Goal: Information Seeking & Learning: Learn about a topic

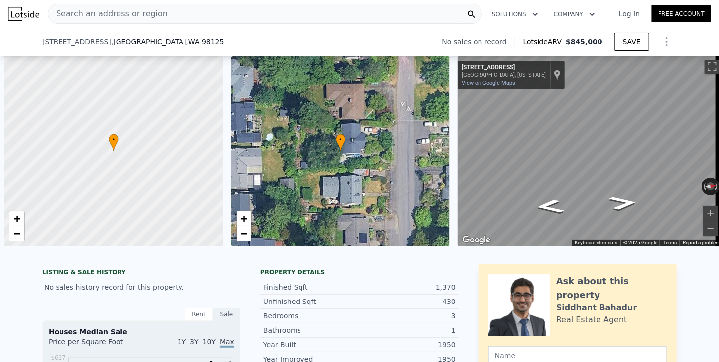
scroll to position [0, 714]
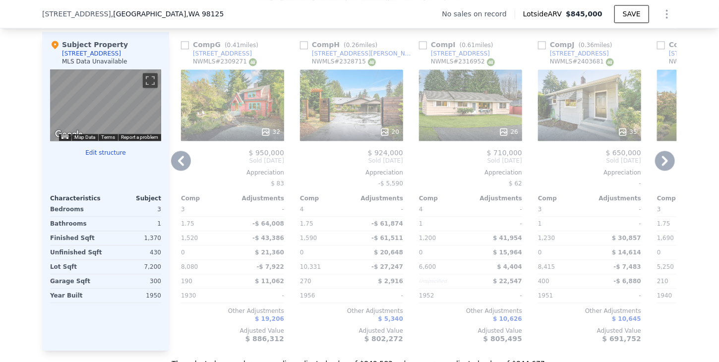
click at [172, 167] on icon at bounding box center [181, 161] width 20 height 20
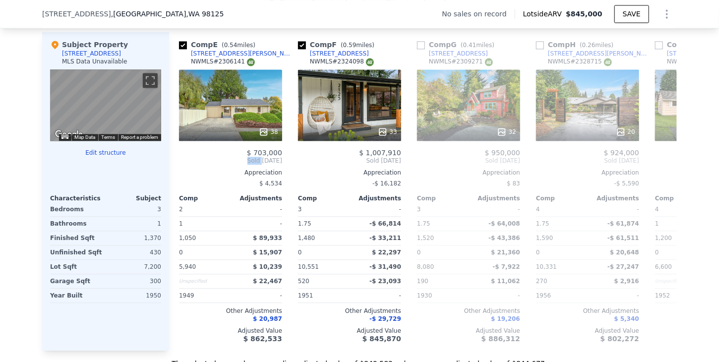
scroll to position [0, 476]
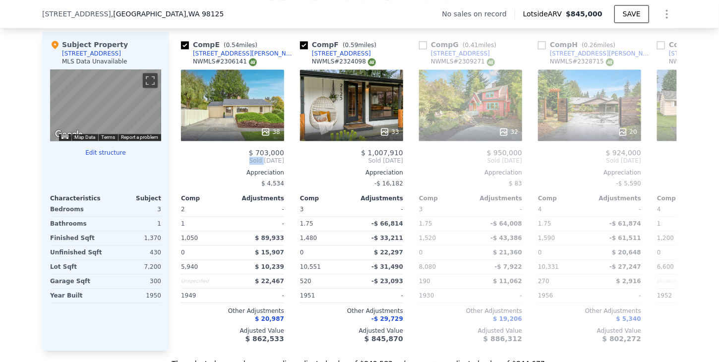
click at [172, 167] on div "Comp A ( 0.49 miles) 2139 N 148th St NWMLS # 2372795 27 $ 785,000 Sold May 2025…" at bounding box center [423, 191] width 508 height 319
click at [665, 169] on icon at bounding box center [665, 161] width 20 height 20
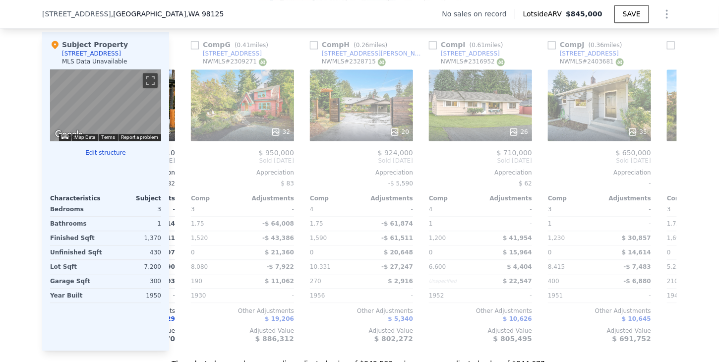
scroll to position [0, 714]
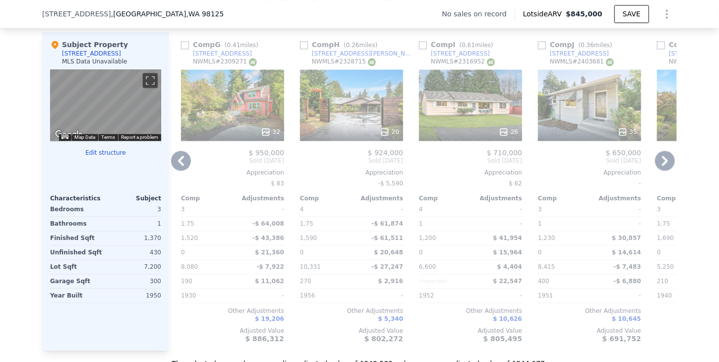
click at [663, 168] on icon at bounding box center [665, 161] width 20 height 20
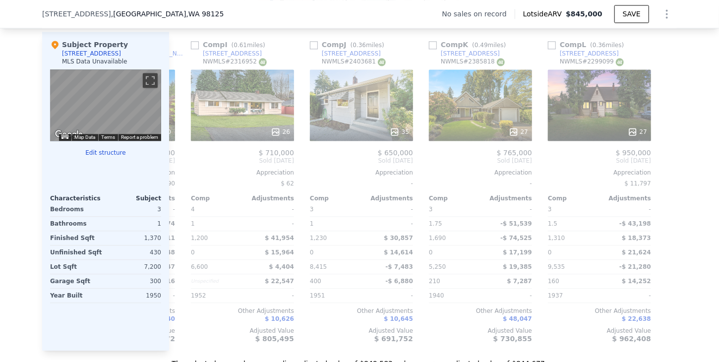
scroll to position [0, 944]
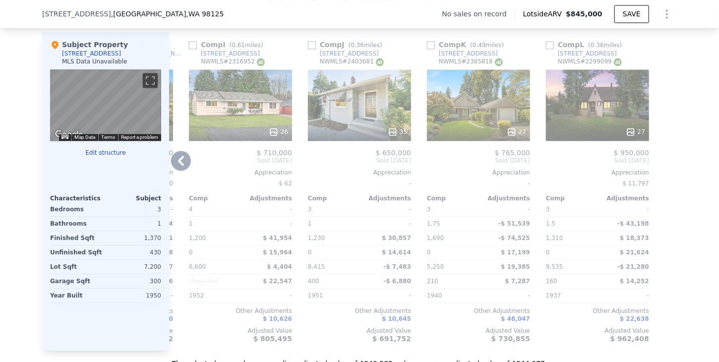
click at [190, 165] on span "Sold Jan 2025" at bounding box center [240, 161] width 103 height 8
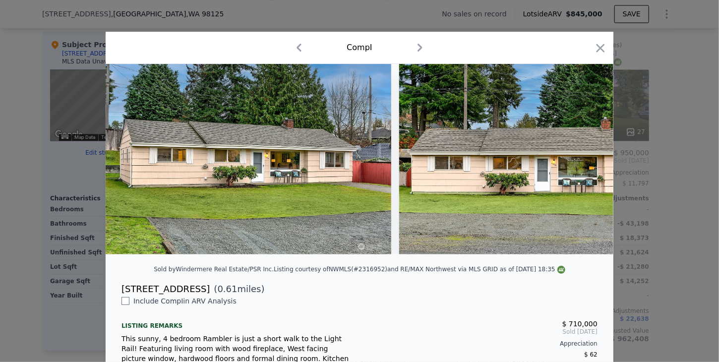
drag, startPoint x: 600, startPoint y: 49, endPoint x: 176, endPoint y: 169, distance: 440.9
click at [599, 49] on icon "button" at bounding box center [601, 48] width 14 height 14
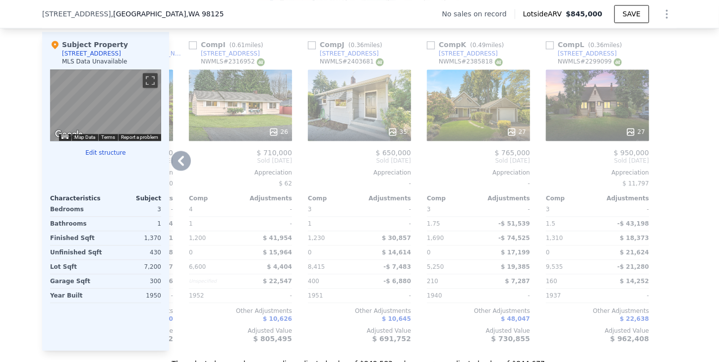
click at [172, 165] on icon at bounding box center [181, 161] width 20 height 20
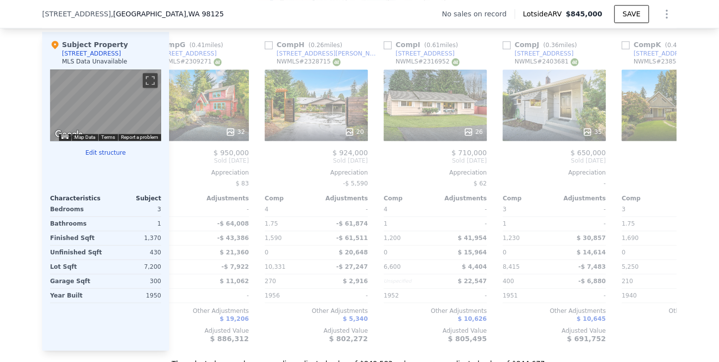
scroll to position [0, 706]
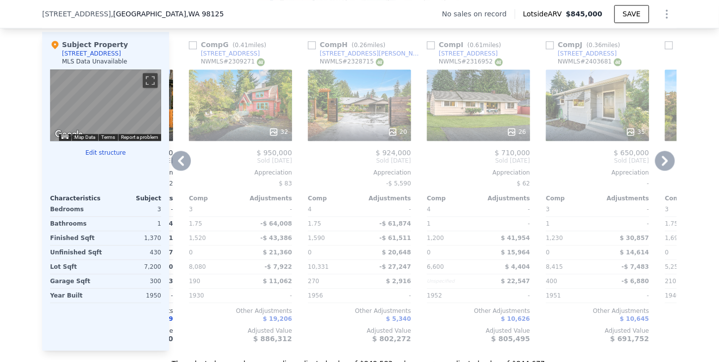
click at [178, 166] on icon at bounding box center [181, 161] width 6 height 10
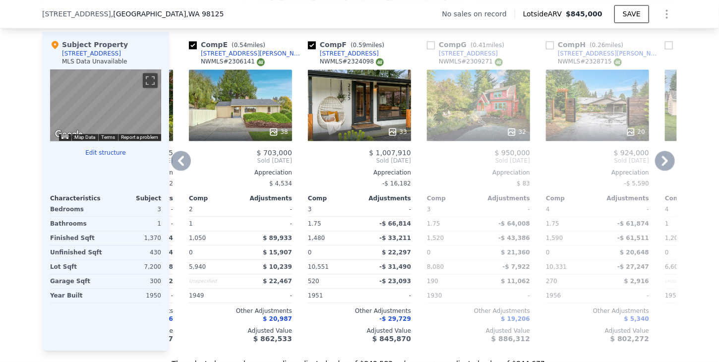
click at [178, 170] on icon at bounding box center [181, 161] width 20 height 20
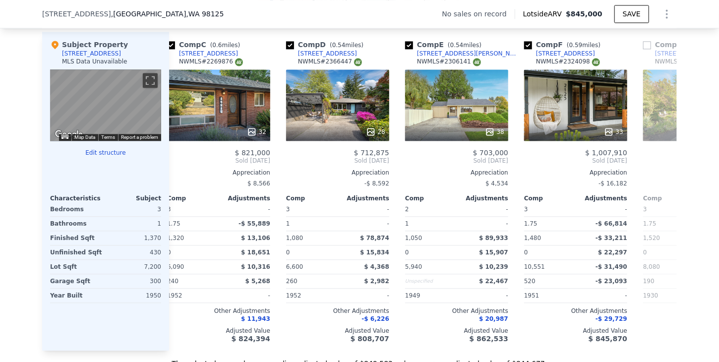
scroll to position [0, 230]
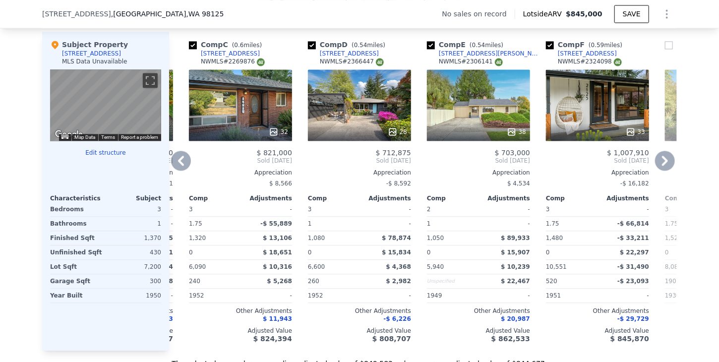
click at [178, 170] on icon at bounding box center [181, 161] width 20 height 20
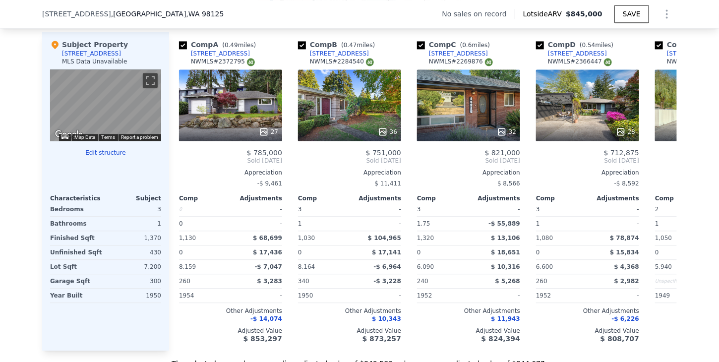
scroll to position [0, 0]
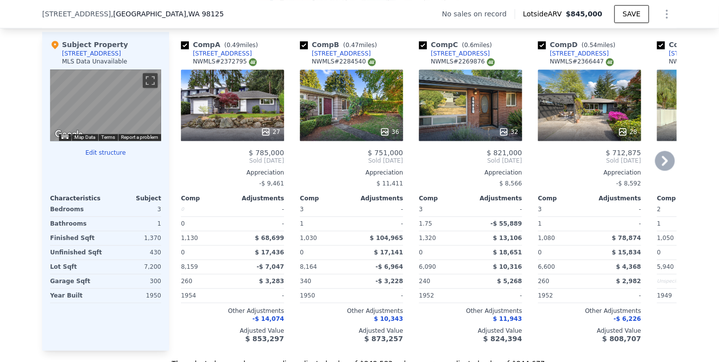
click at [661, 166] on icon at bounding box center [665, 161] width 20 height 20
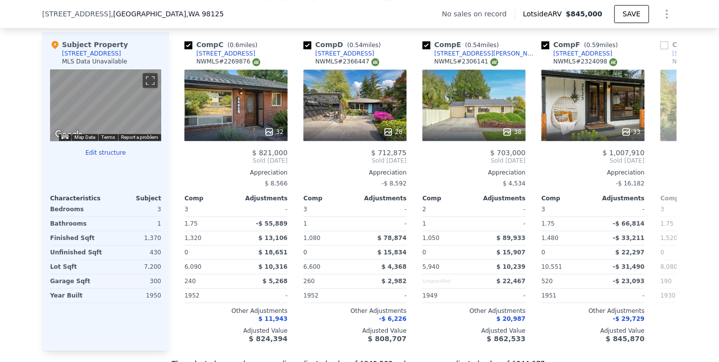
scroll to position [0, 238]
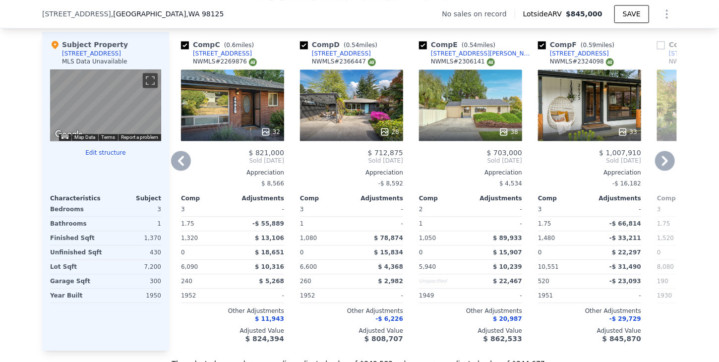
click at [171, 165] on icon at bounding box center [181, 161] width 20 height 20
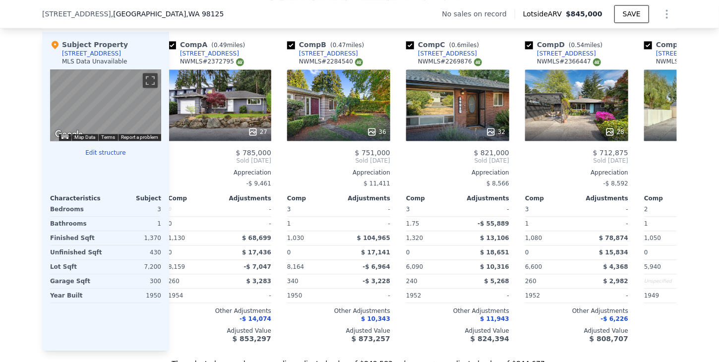
scroll to position [0, 0]
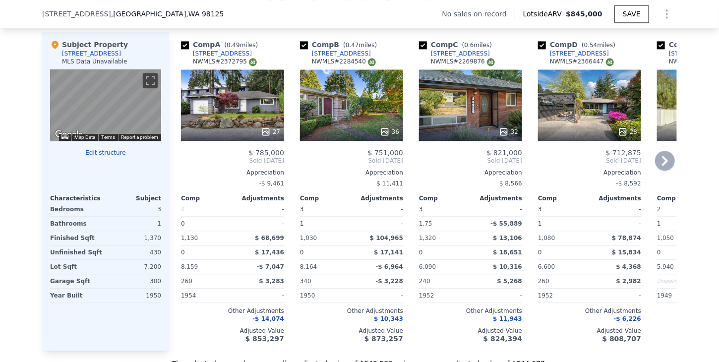
click at [662, 161] on icon at bounding box center [665, 161] width 20 height 20
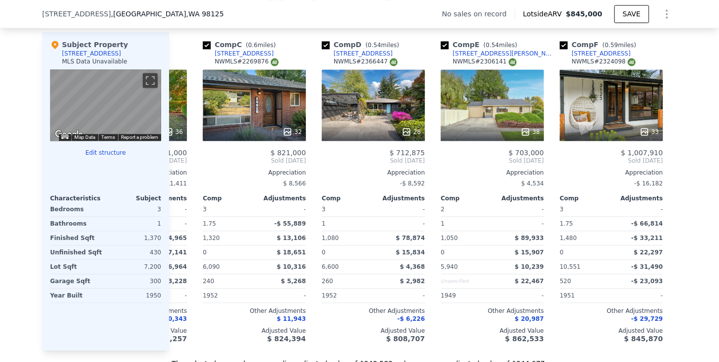
scroll to position [0, 238]
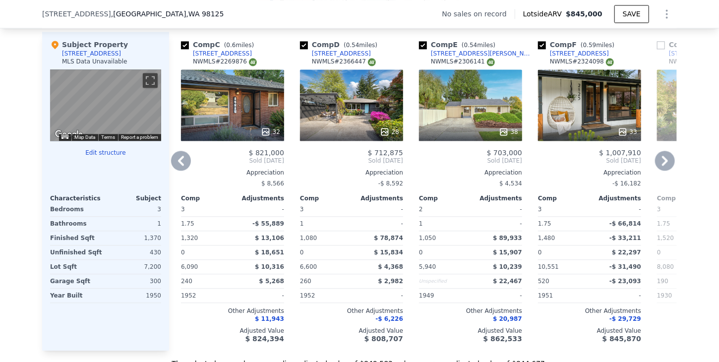
click at [665, 165] on icon at bounding box center [665, 161] width 20 height 20
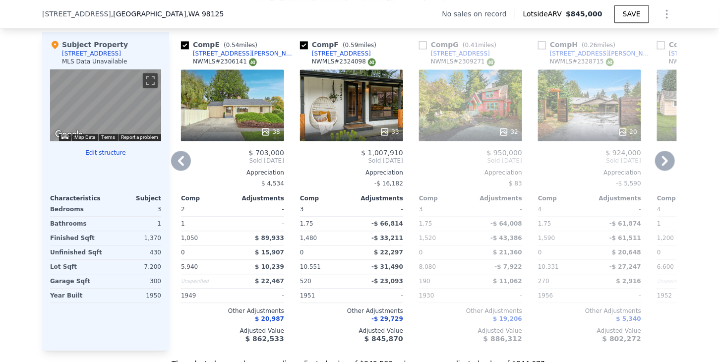
click at [665, 165] on icon at bounding box center [665, 161] width 20 height 20
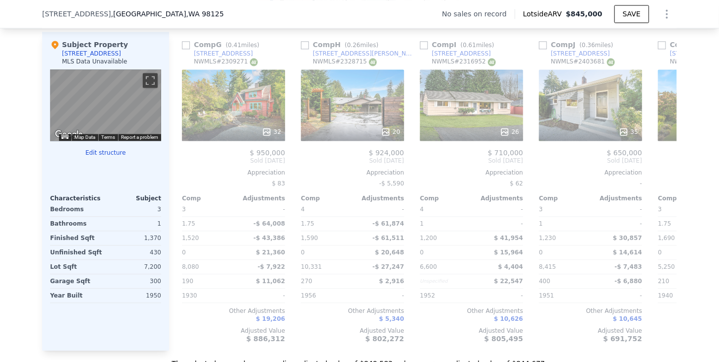
scroll to position [0, 714]
click at [665, 165] on icon at bounding box center [665, 161] width 20 height 20
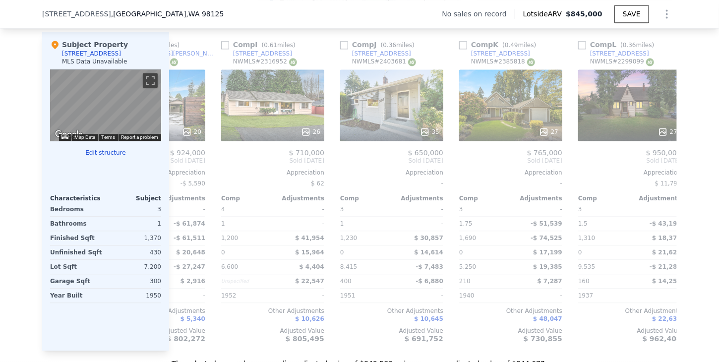
scroll to position [0, 944]
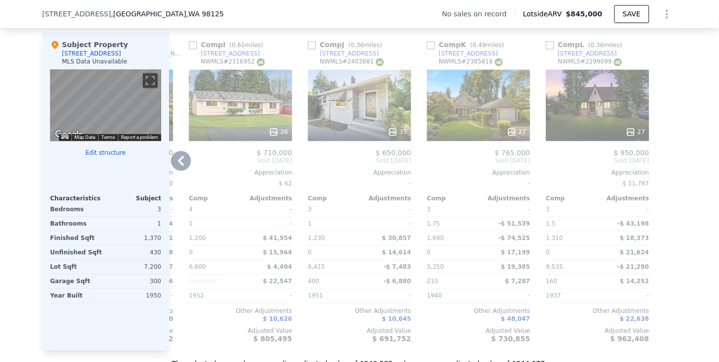
click at [342, 58] on div "14326 Meridian Ave N" at bounding box center [349, 54] width 59 height 8
click at [181, 169] on icon at bounding box center [181, 161] width 20 height 20
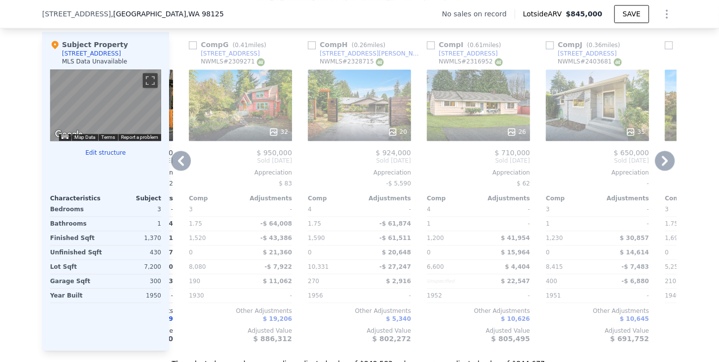
click at [181, 169] on icon at bounding box center [181, 161] width 20 height 20
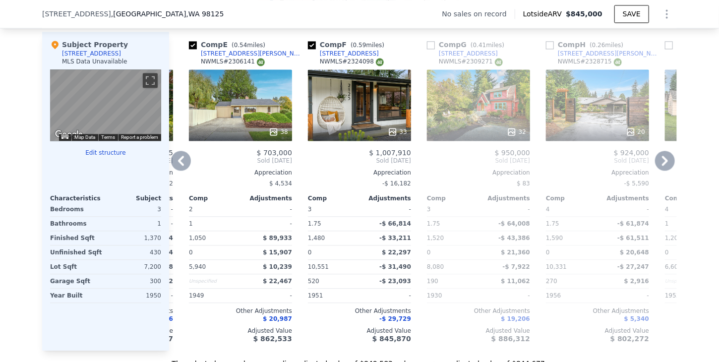
click at [181, 169] on icon at bounding box center [181, 161] width 20 height 20
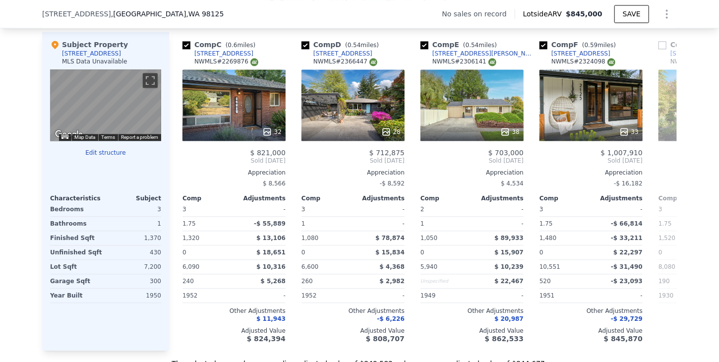
scroll to position [0, 230]
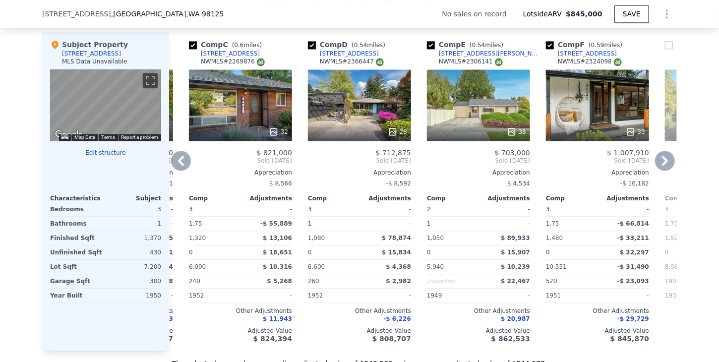
click at [181, 169] on icon at bounding box center [181, 161] width 20 height 20
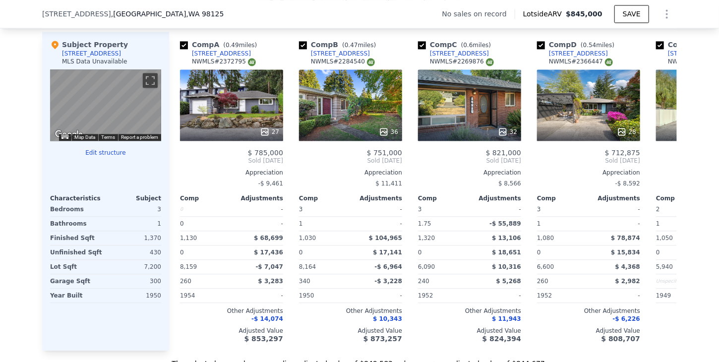
scroll to position [0, 0]
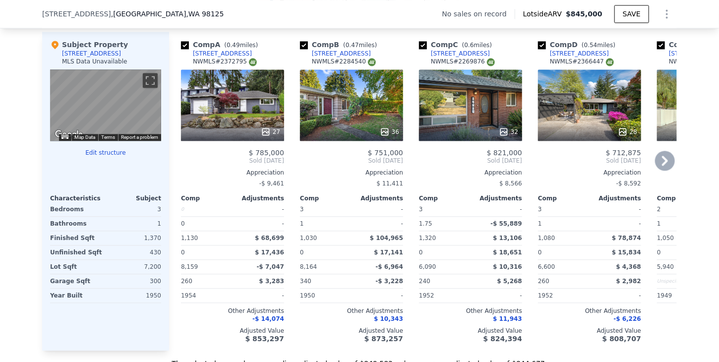
click at [568, 58] on div "14708 8th Ave NE" at bounding box center [579, 54] width 59 height 8
click at [325, 58] on div "14540 Meridian Ave N" at bounding box center [341, 54] width 59 height 8
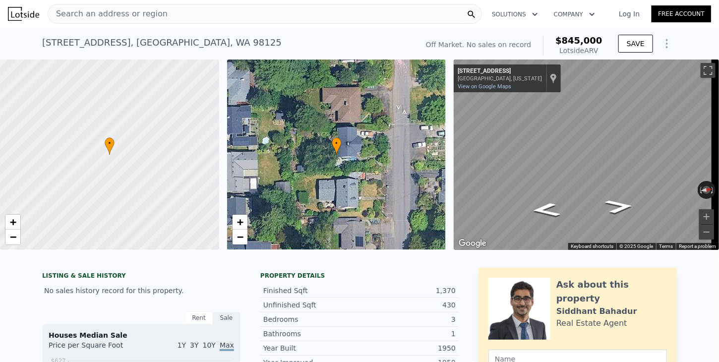
click at [174, 12] on div "Search an address or region" at bounding box center [265, 14] width 434 height 20
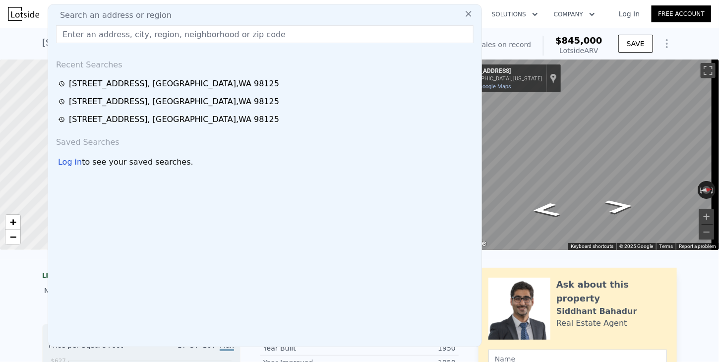
click at [130, 37] on input "text" at bounding box center [265, 34] width 418 height 18
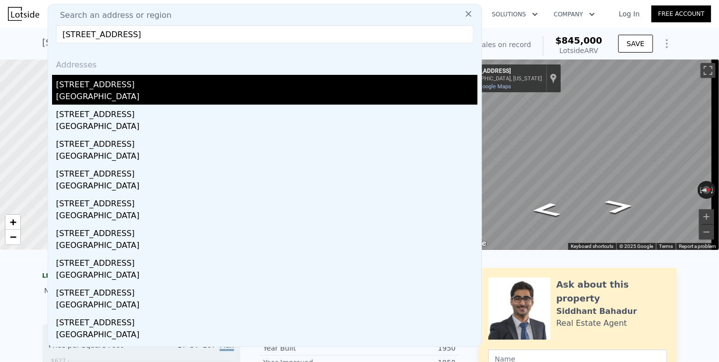
type input "13056 25th Ave NE, Seattle, WA 98125"
click at [77, 86] on div "13056 25th Ave NE" at bounding box center [267, 83] width 422 height 16
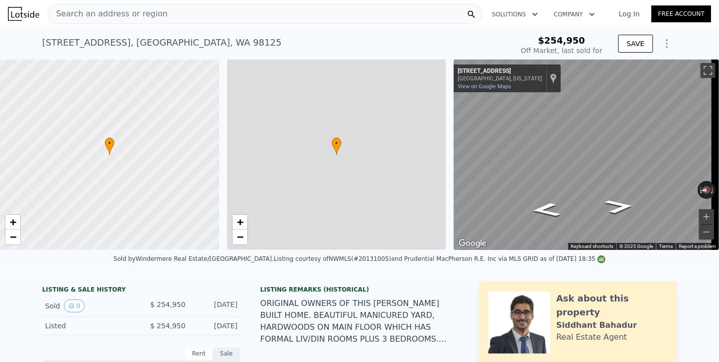
type input "3"
type input "5"
type input "1"
type input "3"
type input "1307"
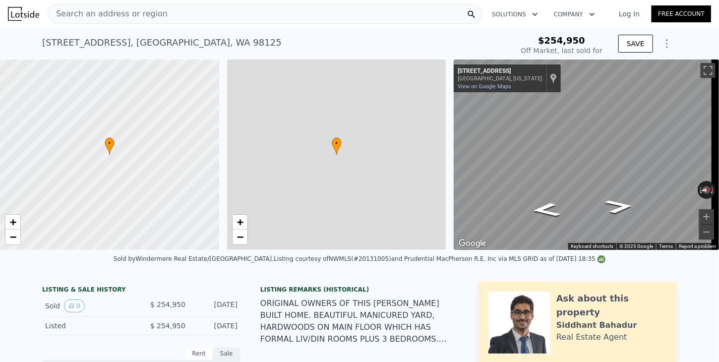
type input "2480"
type input "5001"
type input "12058"
type input "$ 918,000"
type input "$ 573,162"
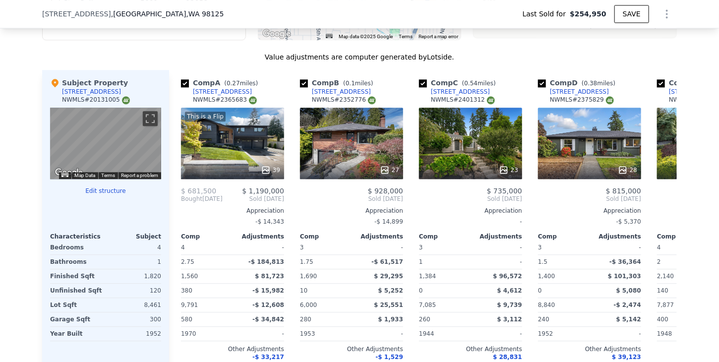
scroll to position [1103, 0]
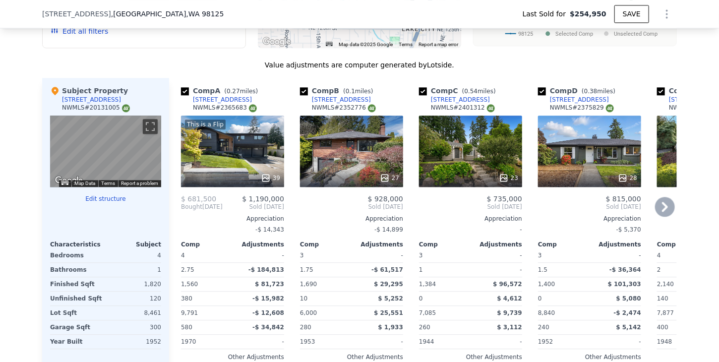
click at [662, 214] on icon at bounding box center [665, 207] width 20 height 20
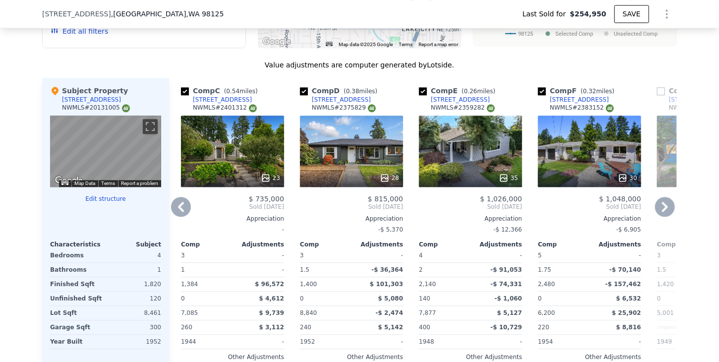
click at [662, 214] on icon at bounding box center [665, 207] width 20 height 20
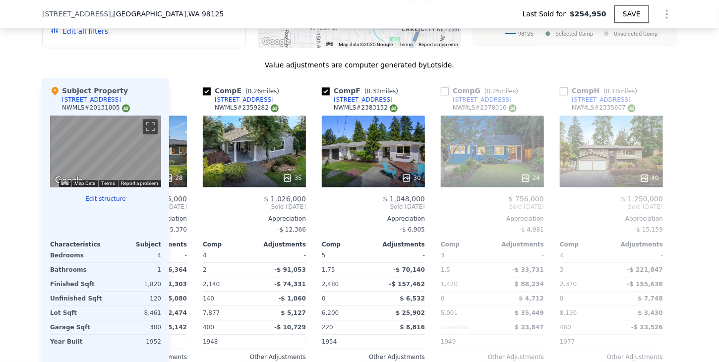
scroll to position [0, 476]
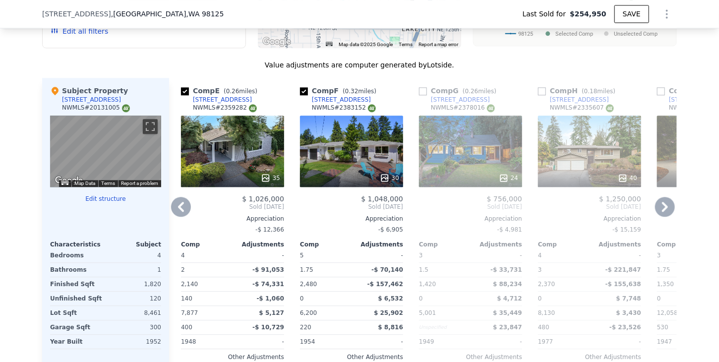
click at [662, 214] on icon at bounding box center [665, 207] width 20 height 20
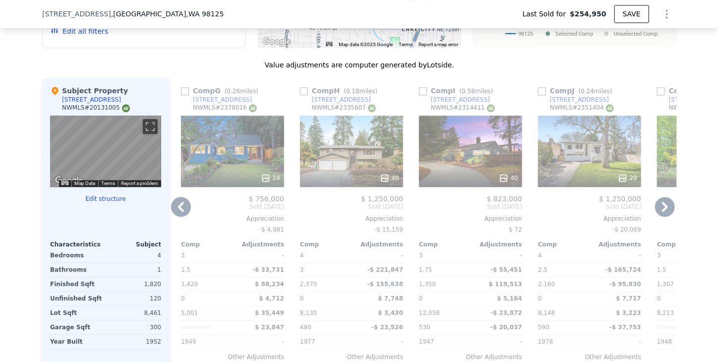
click at [662, 214] on icon at bounding box center [665, 207] width 20 height 20
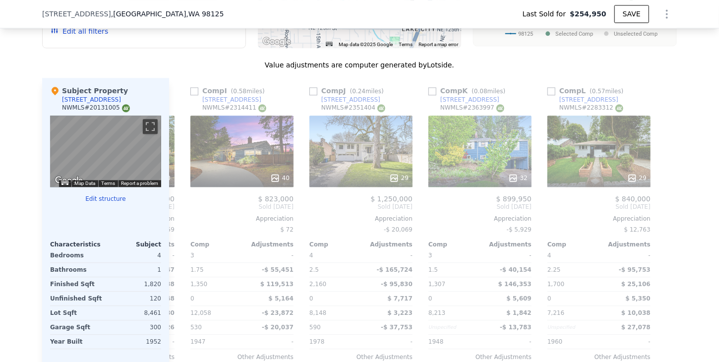
scroll to position [0, 944]
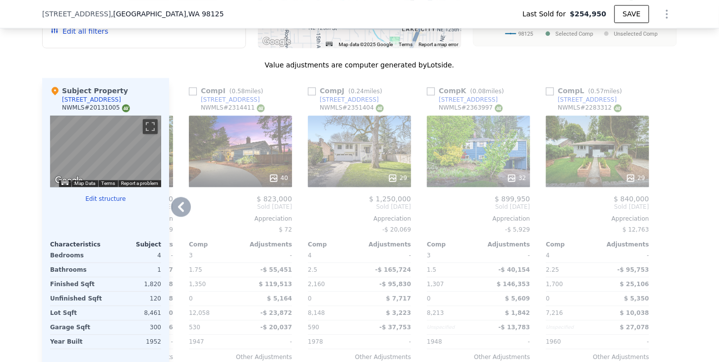
click at [173, 211] on icon at bounding box center [181, 207] width 20 height 20
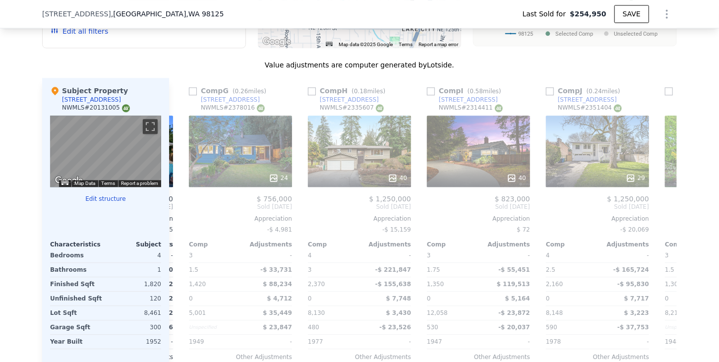
scroll to position [0, 706]
click at [173, 211] on icon at bounding box center [181, 207] width 20 height 20
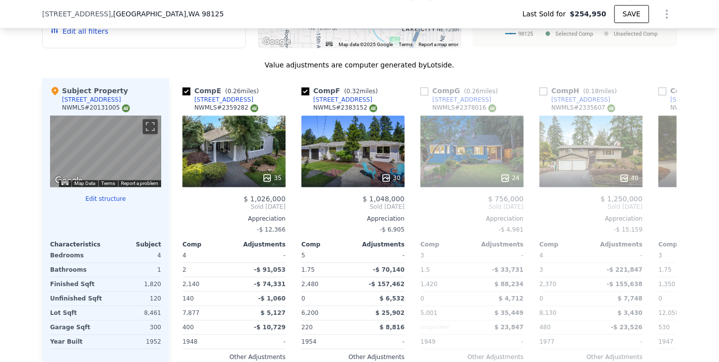
scroll to position [0, 468]
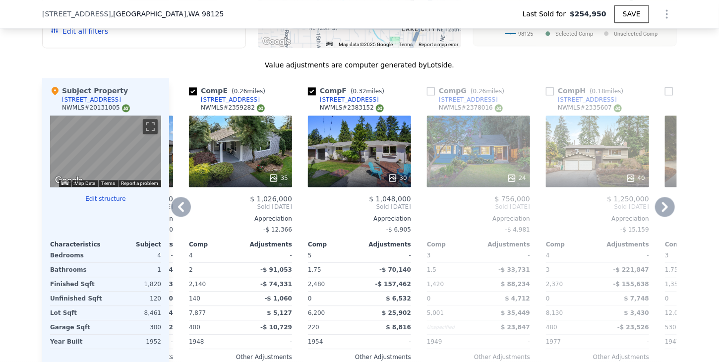
click at [173, 211] on icon at bounding box center [181, 207] width 20 height 20
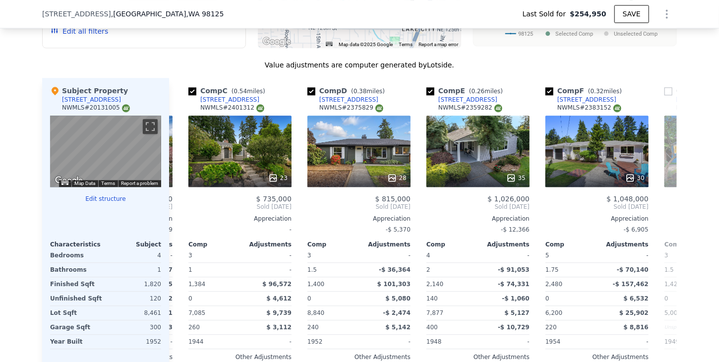
scroll to position [0, 230]
click at [173, 211] on icon at bounding box center [181, 207] width 20 height 20
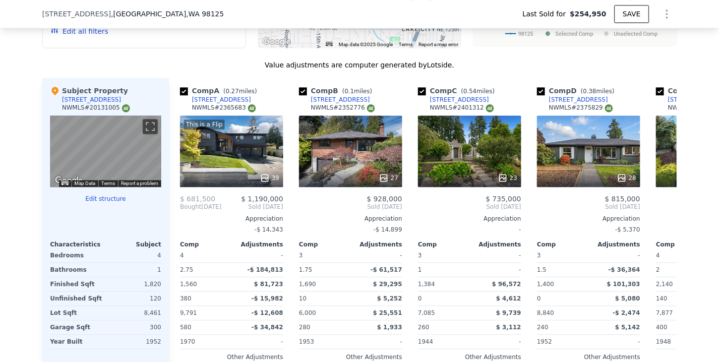
scroll to position [0, 0]
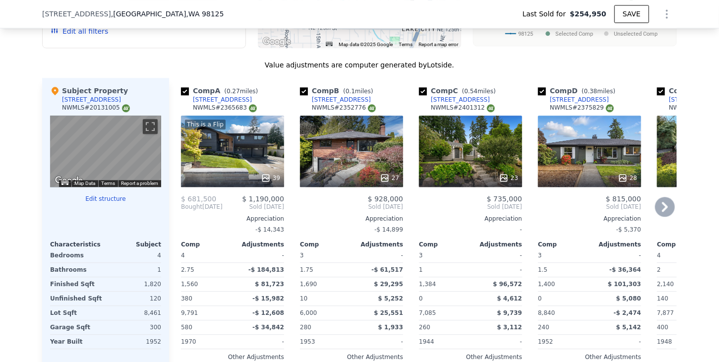
click at [173, 211] on div "Comp A ( 0.27 miles) 13522 28th Ave NE NWMLS # 2365683 This is a Flip 39 $ 681,…" at bounding box center [228, 237] width 119 height 319
click at [670, 209] on icon at bounding box center [665, 207] width 20 height 20
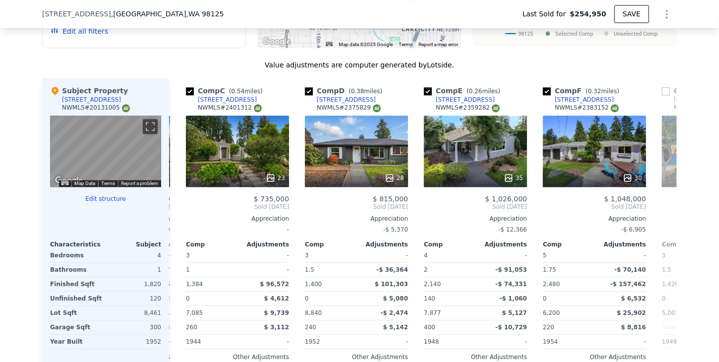
scroll to position [0, 238]
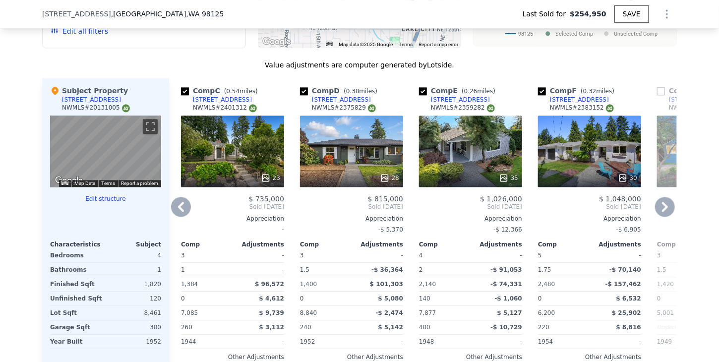
click at [670, 213] on icon at bounding box center [665, 207] width 20 height 20
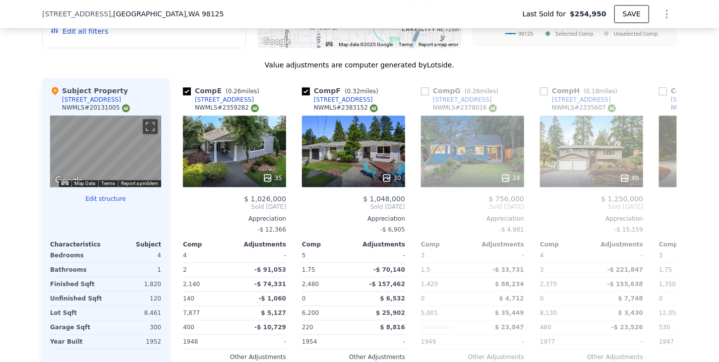
scroll to position [0, 476]
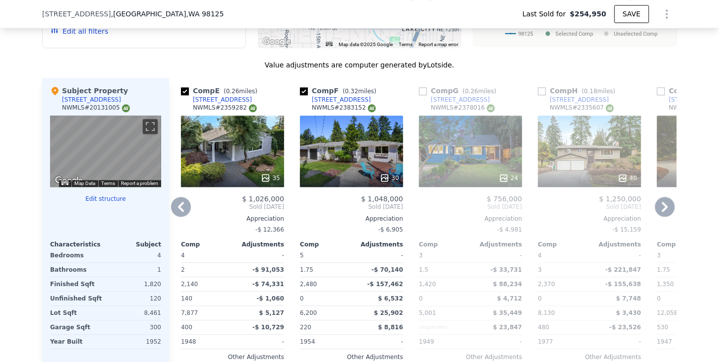
click at [670, 213] on icon at bounding box center [665, 207] width 20 height 20
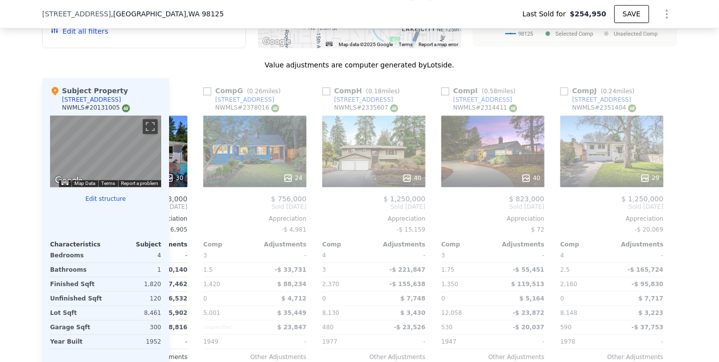
scroll to position [0, 714]
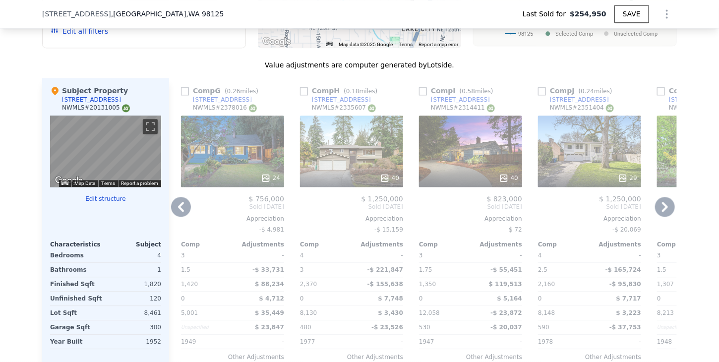
click at [661, 213] on icon at bounding box center [665, 207] width 20 height 20
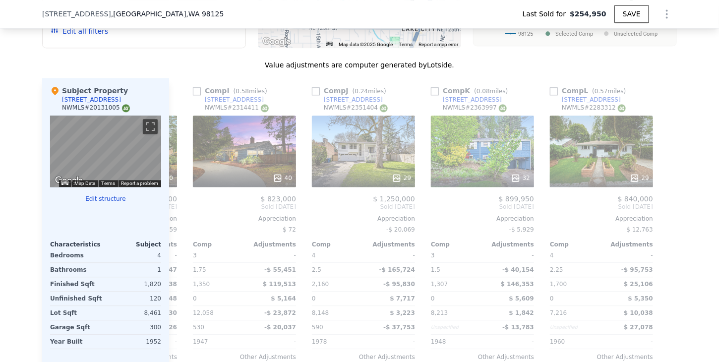
scroll to position [0, 944]
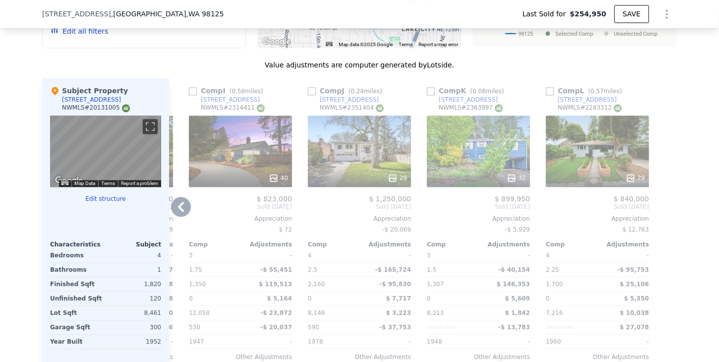
click at [177, 207] on icon at bounding box center [181, 207] width 20 height 20
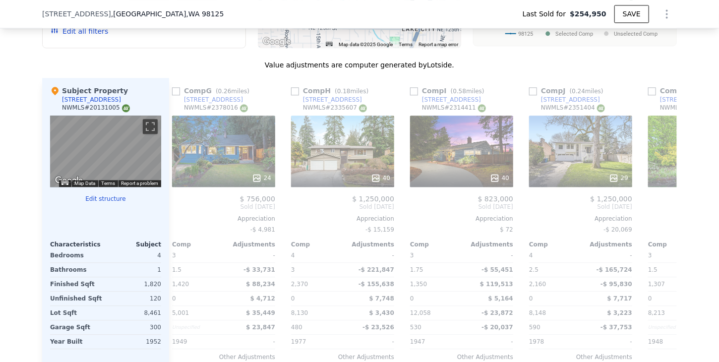
scroll to position [0, 706]
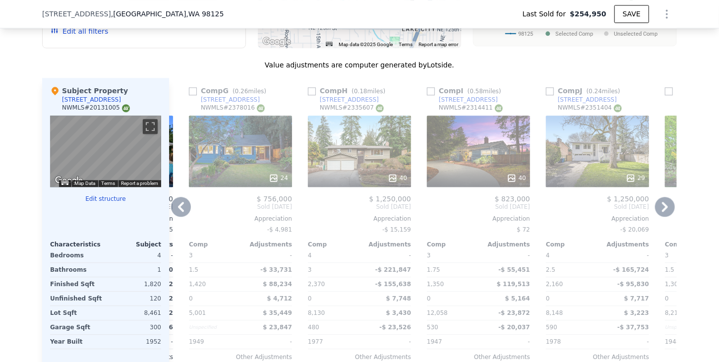
click at [177, 207] on div "Comp A ( 0.27 miles) 13522 28th Ave NE NWMLS # 2365683 This is a Flip 39 $ 681,…" at bounding box center [423, 237] width 508 height 319
click at [179, 209] on icon at bounding box center [181, 207] width 20 height 20
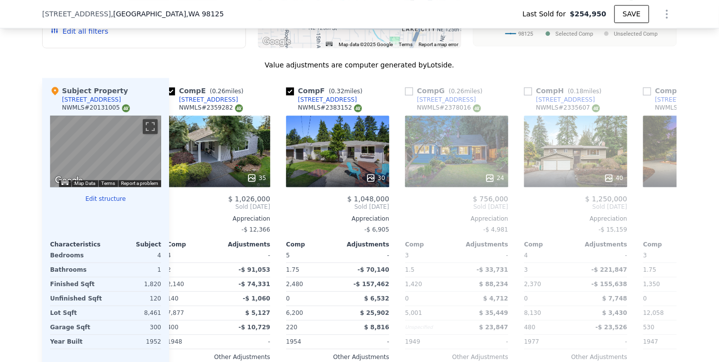
scroll to position [0, 468]
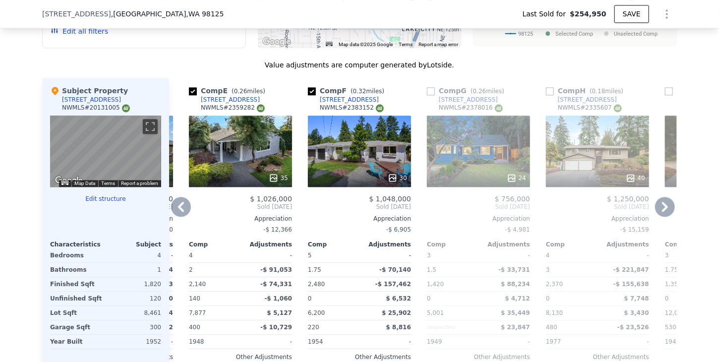
click at [179, 209] on icon at bounding box center [181, 207] width 20 height 20
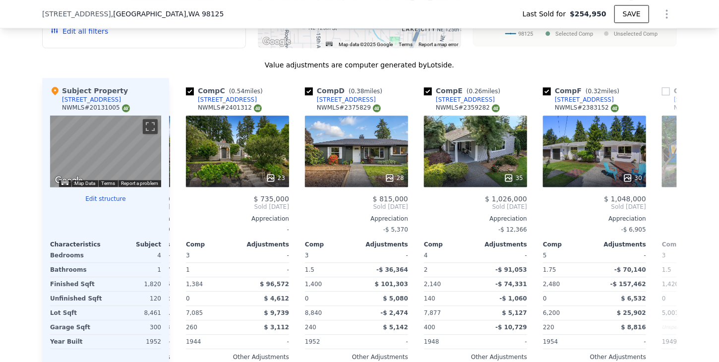
scroll to position [0, 230]
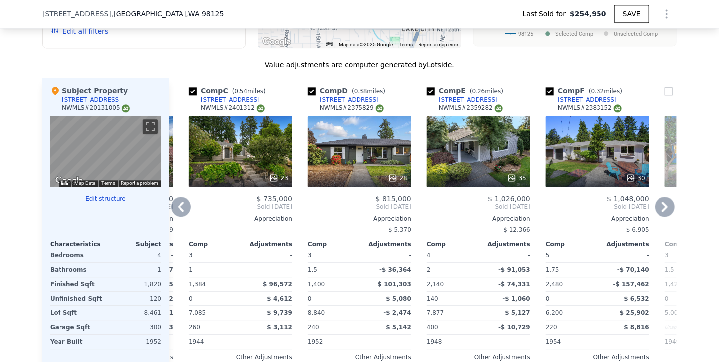
click at [179, 209] on icon at bounding box center [181, 207] width 20 height 20
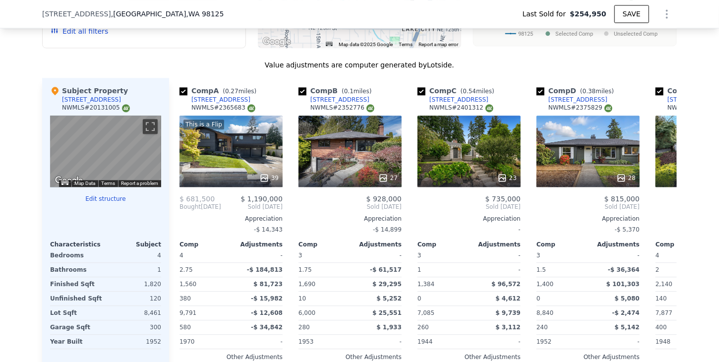
scroll to position [0, 0]
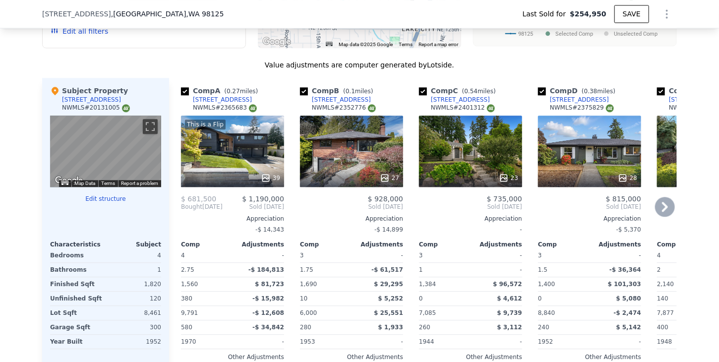
click at [665, 209] on icon at bounding box center [665, 207] width 20 height 20
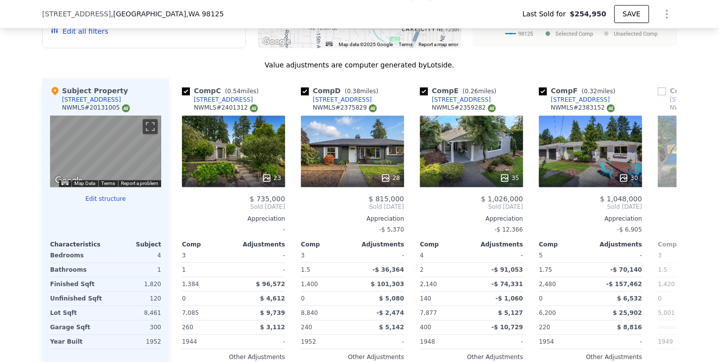
scroll to position [0, 238]
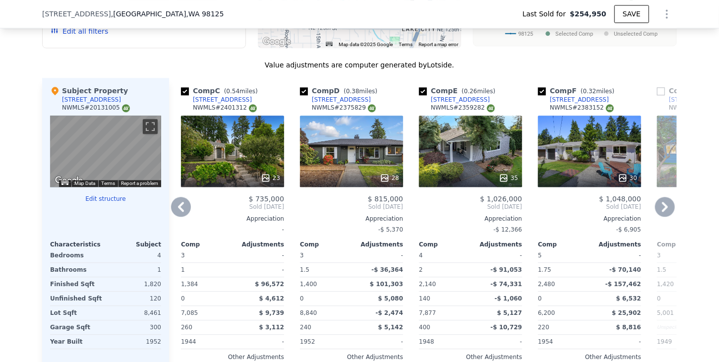
click at [665, 209] on icon at bounding box center [665, 207] width 20 height 20
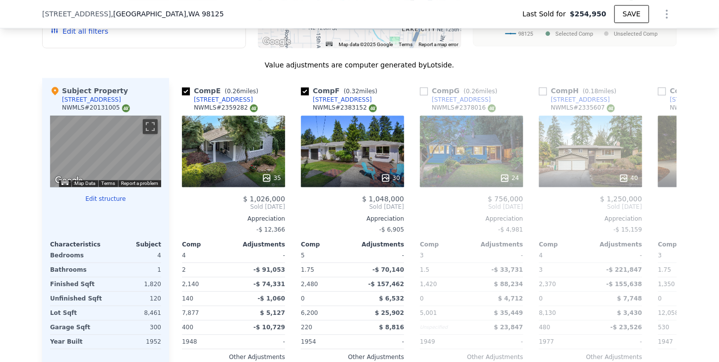
scroll to position [0, 476]
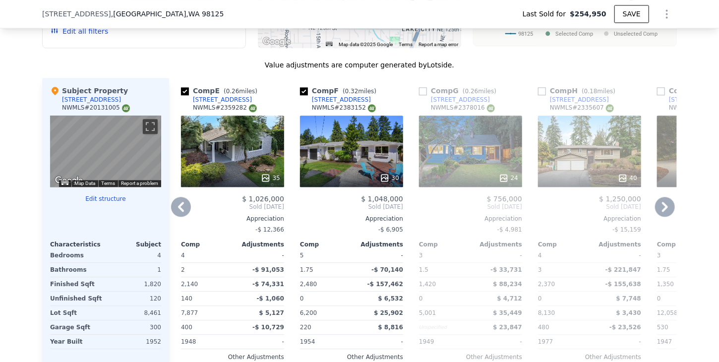
click at [665, 209] on icon at bounding box center [665, 207] width 20 height 20
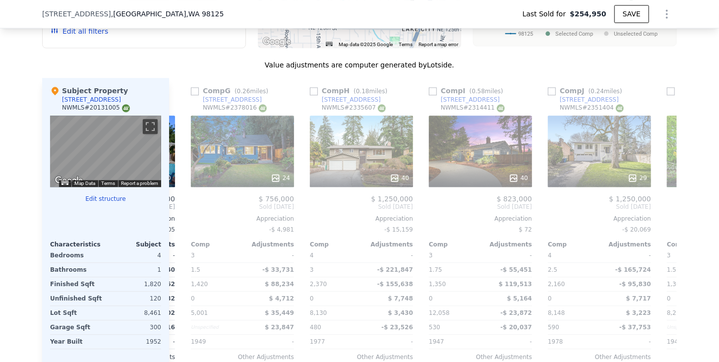
scroll to position [0, 714]
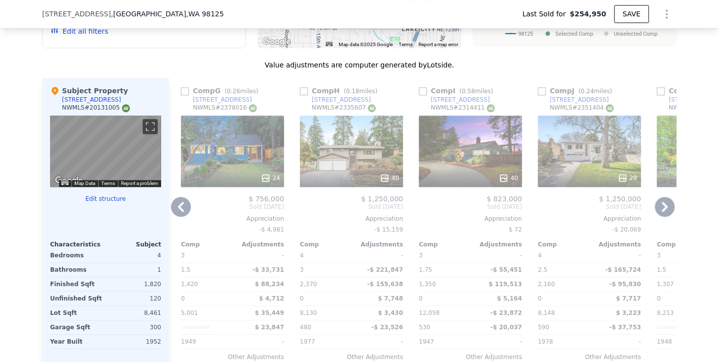
click at [665, 209] on icon at bounding box center [665, 207] width 20 height 20
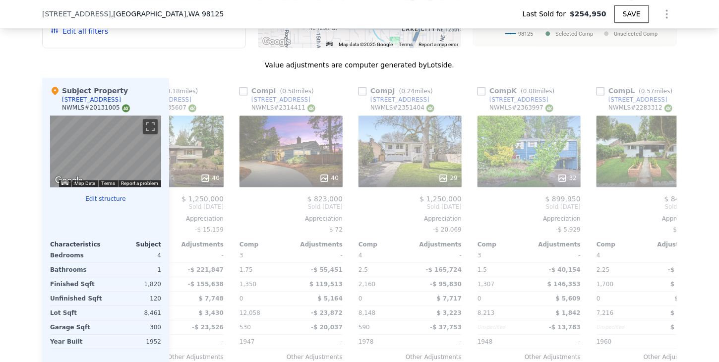
scroll to position [0, 944]
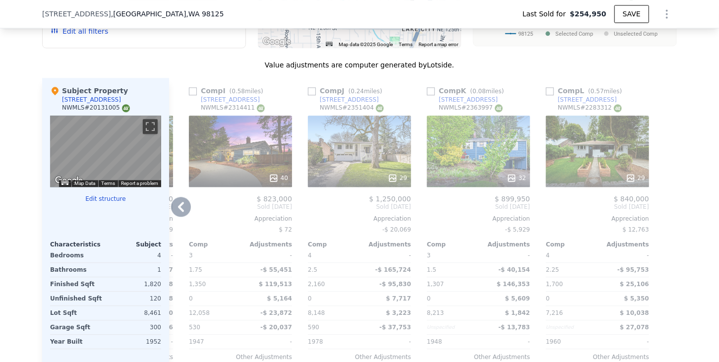
click at [178, 212] on icon at bounding box center [181, 207] width 6 height 10
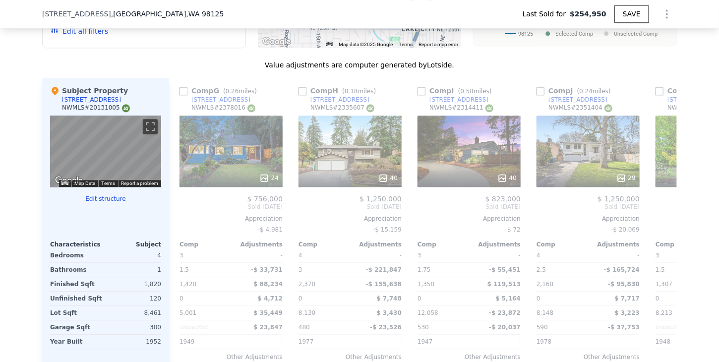
scroll to position [0, 706]
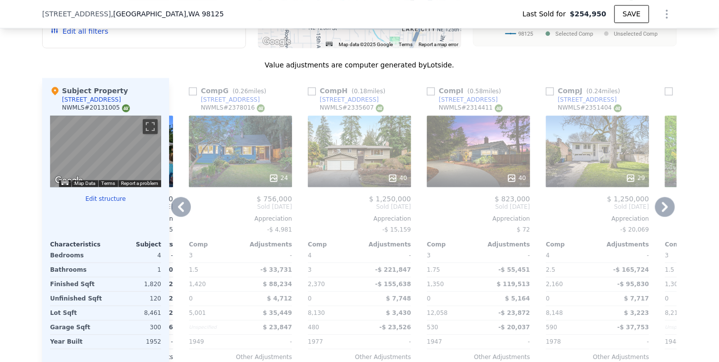
click at [177, 209] on icon at bounding box center [181, 207] width 20 height 20
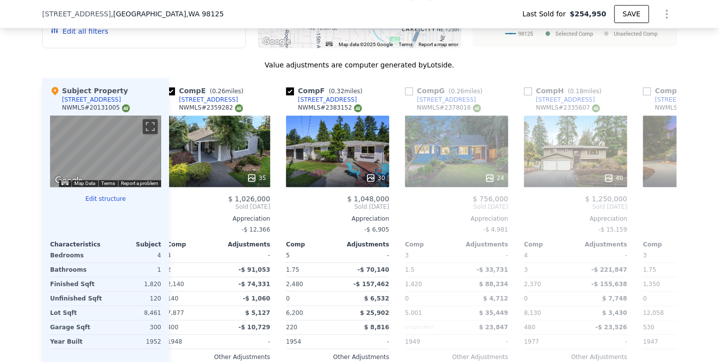
scroll to position [0, 468]
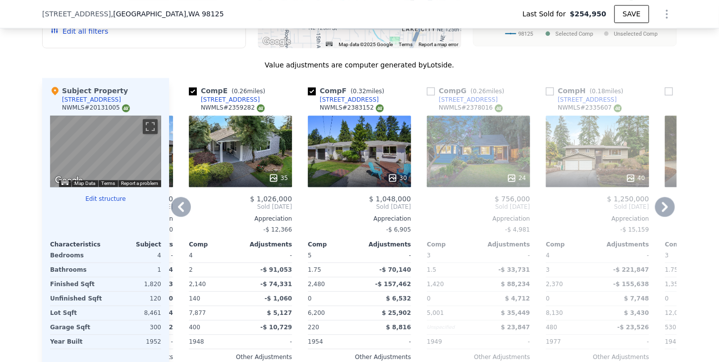
click at [177, 209] on icon at bounding box center [181, 207] width 20 height 20
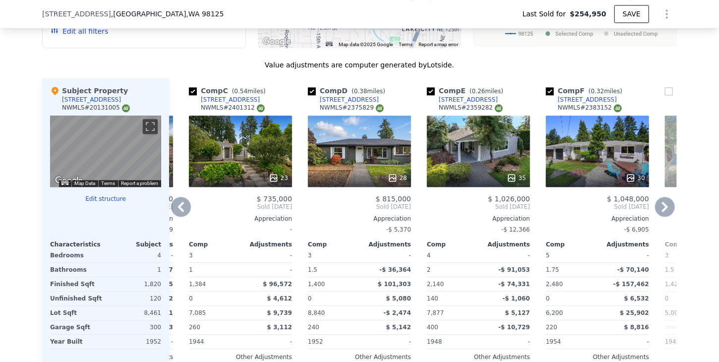
click at [177, 209] on icon at bounding box center [181, 207] width 20 height 20
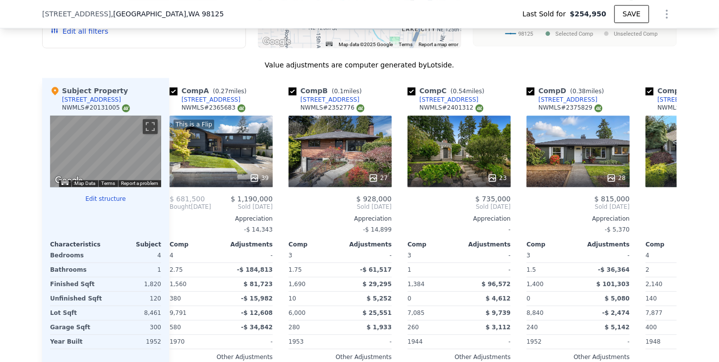
scroll to position [0, 0]
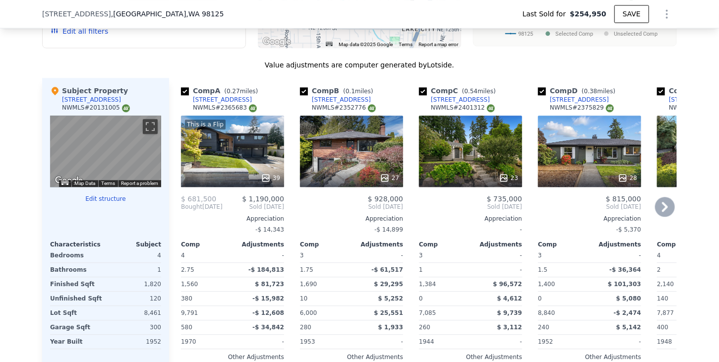
click at [660, 212] on icon at bounding box center [665, 207] width 20 height 20
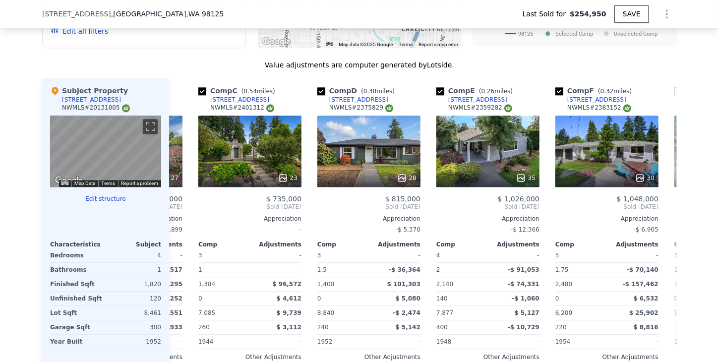
scroll to position [0, 238]
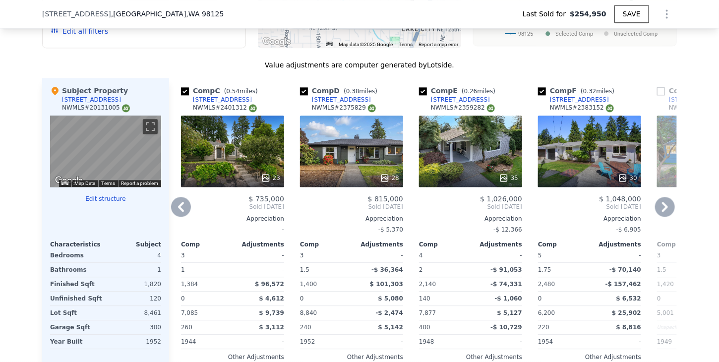
click at [660, 212] on icon at bounding box center [665, 207] width 20 height 20
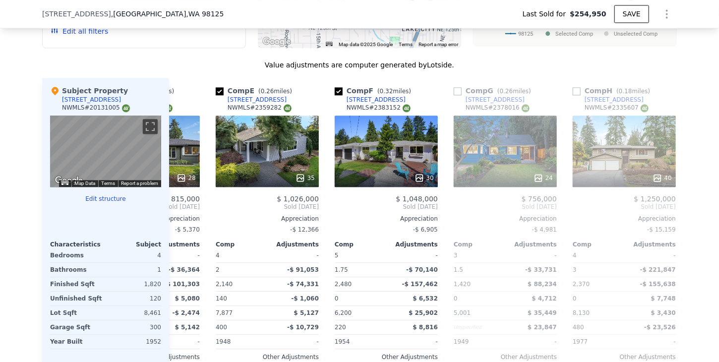
scroll to position [0, 476]
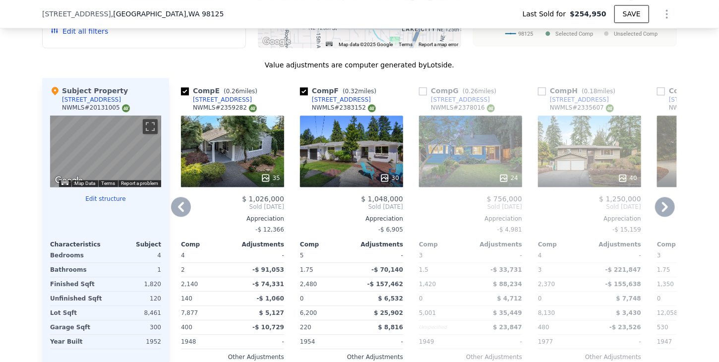
click at [660, 212] on icon at bounding box center [665, 207] width 20 height 20
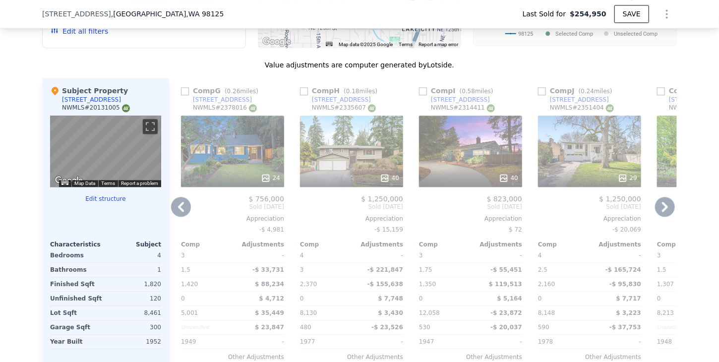
click at [660, 212] on icon at bounding box center [665, 207] width 20 height 20
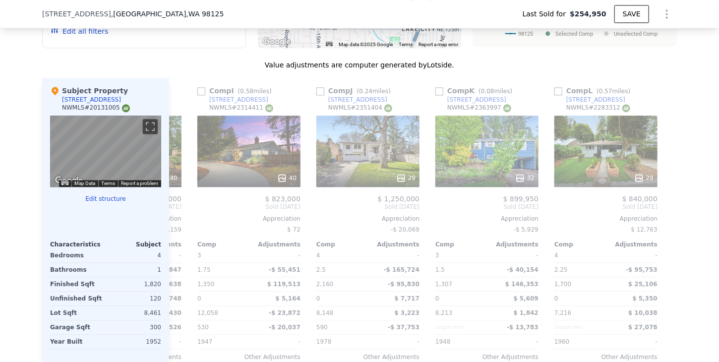
scroll to position [0, 944]
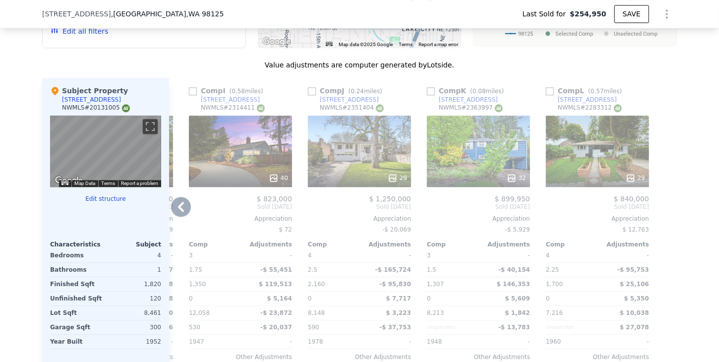
click at [176, 209] on icon at bounding box center [181, 207] width 20 height 20
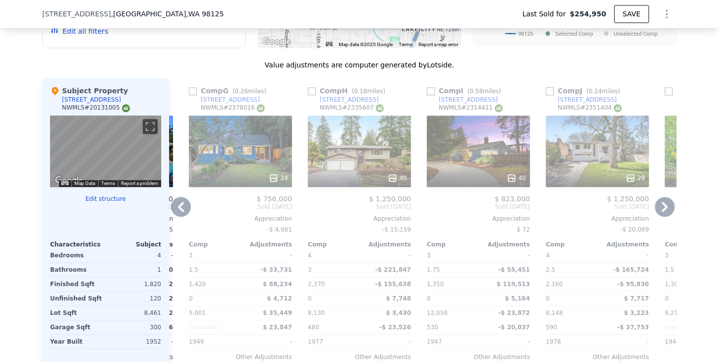
click at [176, 209] on icon at bounding box center [181, 207] width 20 height 20
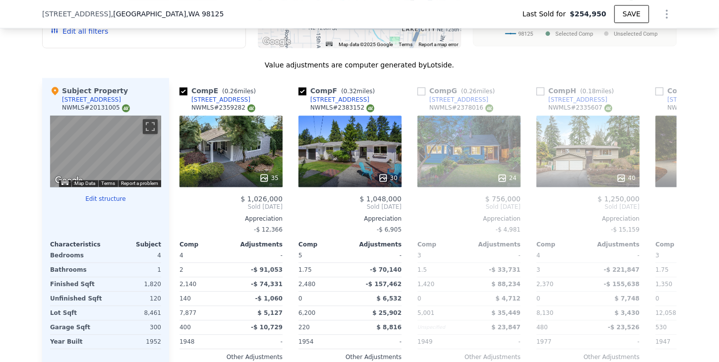
scroll to position [0, 468]
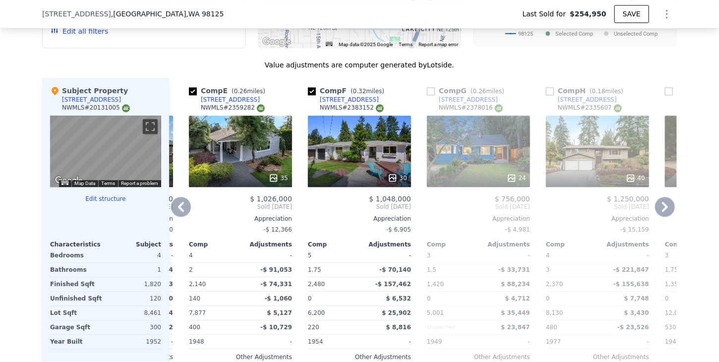
click at [177, 209] on icon at bounding box center [181, 207] width 20 height 20
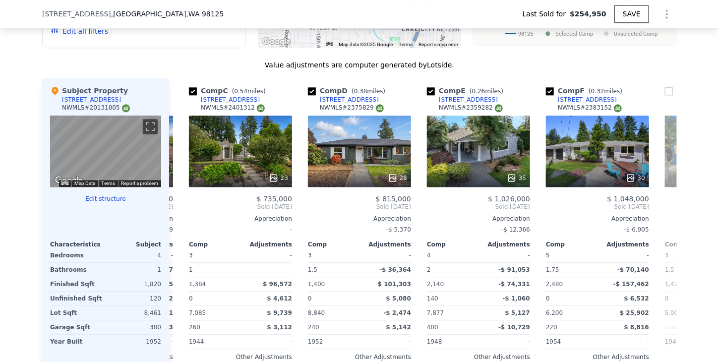
scroll to position [0, 230]
click at [659, 210] on icon at bounding box center [665, 207] width 20 height 20
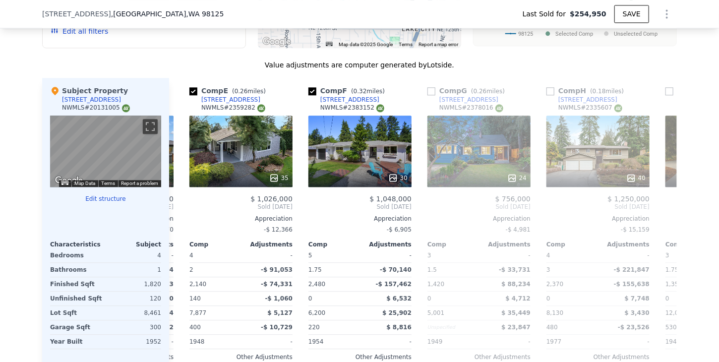
scroll to position [0, 468]
click at [178, 212] on icon at bounding box center [181, 207] width 6 height 10
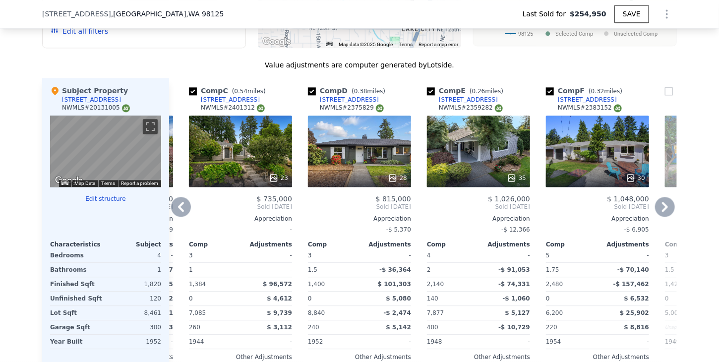
click at [178, 212] on icon at bounding box center [181, 207] width 6 height 10
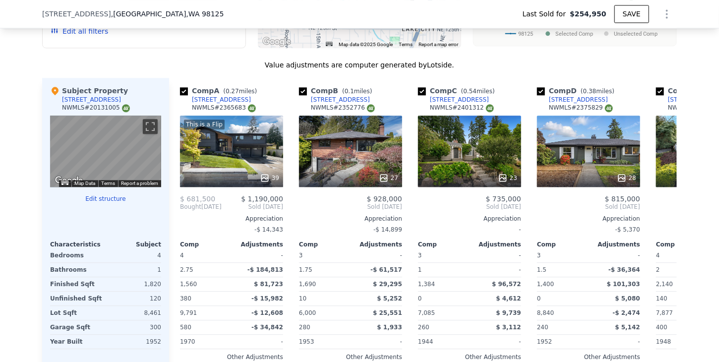
scroll to position [0, 0]
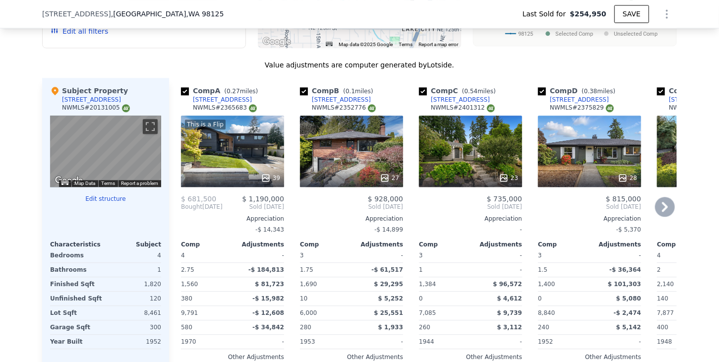
click at [181, 211] on span "Bought" at bounding box center [191, 207] width 21 height 8
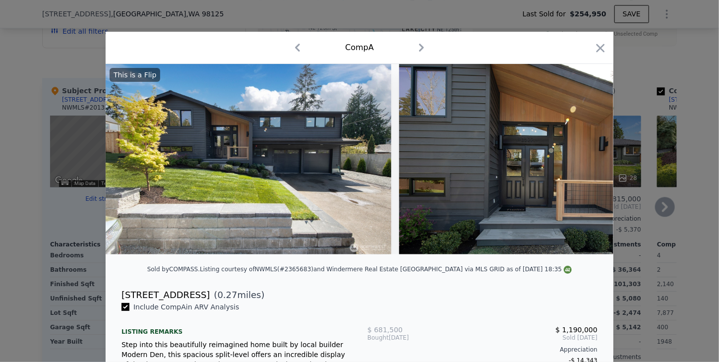
click at [594, 44] on icon "button" at bounding box center [601, 48] width 14 height 14
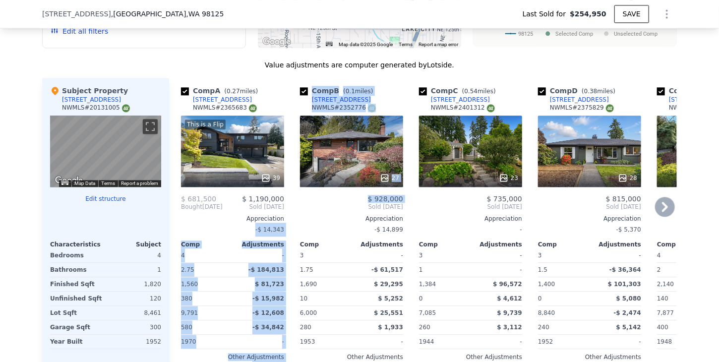
drag, startPoint x: 196, startPoint y: 233, endPoint x: 325, endPoint y: 210, distance: 130.5
click at [325, 210] on div "Comp A ( 0.27 miles) 13522 28th Ave NE NWMLS # 2365683 This is a Flip 39 $ 681,…" at bounding box center [423, 237] width 508 height 319
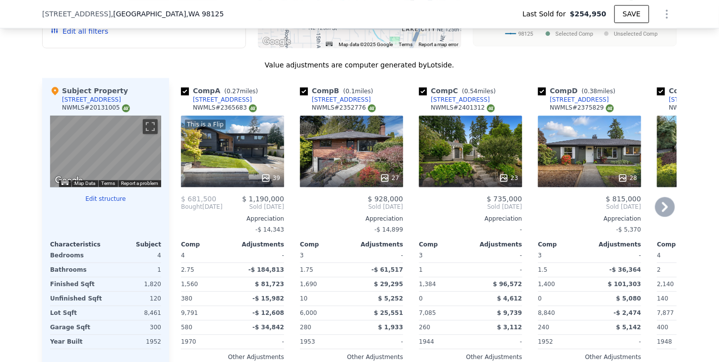
click at [665, 207] on icon at bounding box center [665, 207] width 20 height 20
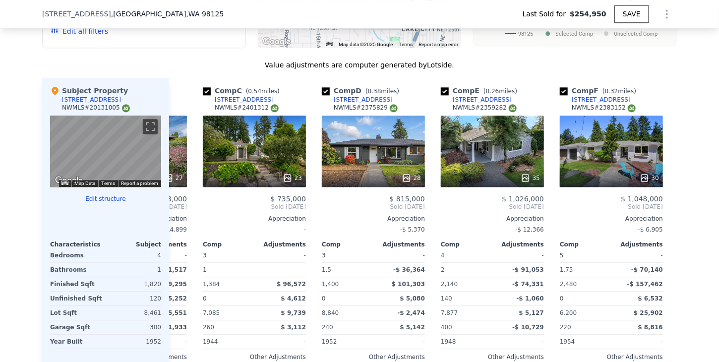
scroll to position [0, 238]
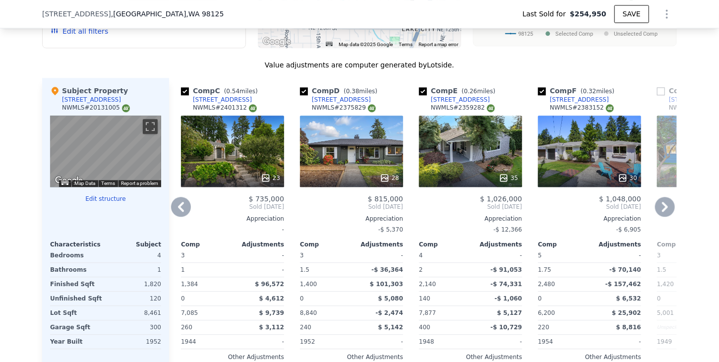
click at [665, 207] on icon at bounding box center [665, 207] width 20 height 20
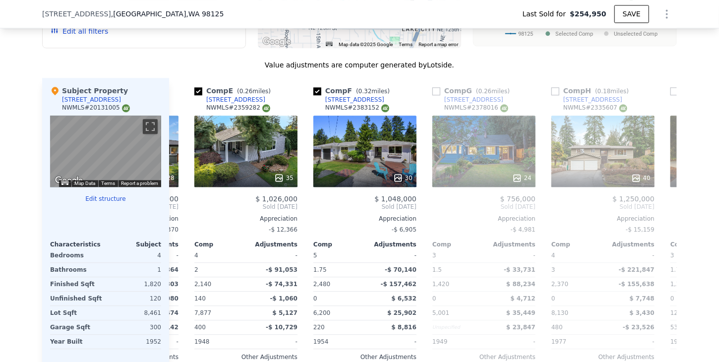
scroll to position [0, 476]
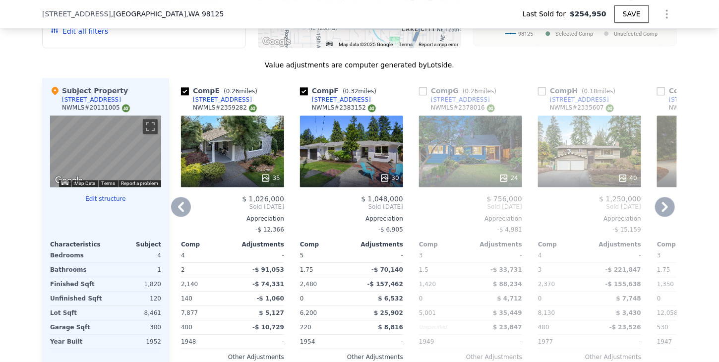
click at [173, 210] on icon at bounding box center [181, 207] width 20 height 20
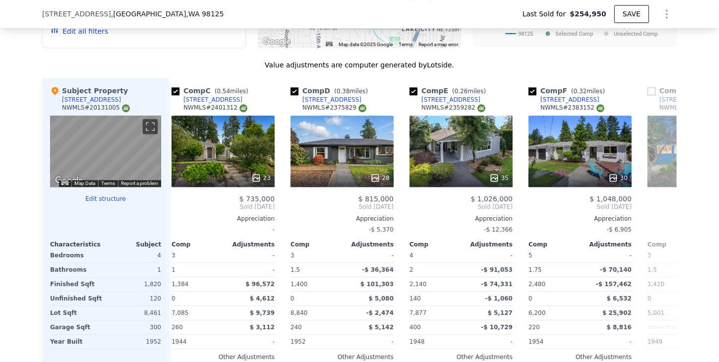
scroll to position [0, 238]
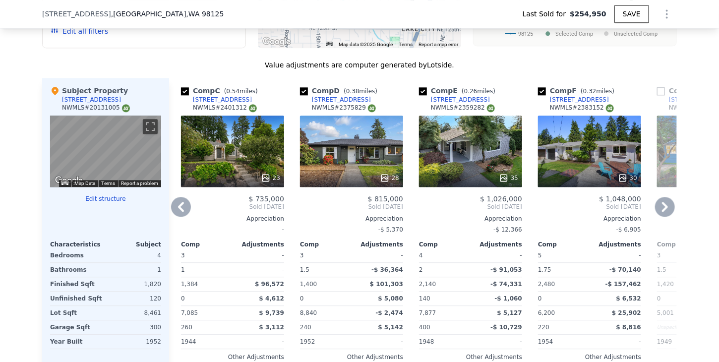
click at [212, 104] on div "[STREET_ADDRESS]" at bounding box center [222, 100] width 59 height 8
click at [657, 213] on icon at bounding box center [665, 207] width 20 height 20
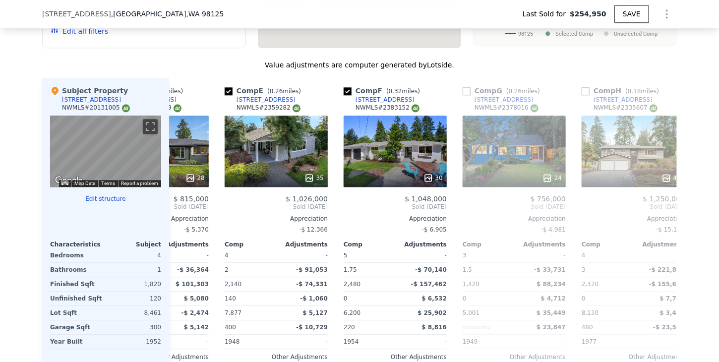
scroll to position [0, 476]
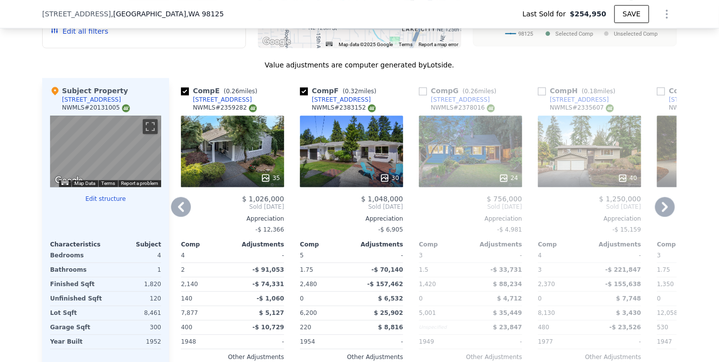
click at [447, 103] on div "[STREET_ADDRESS]" at bounding box center [460, 100] width 59 height 8
click at [664, 213] on icon at bounding box center [665, 207] width 20 height 20
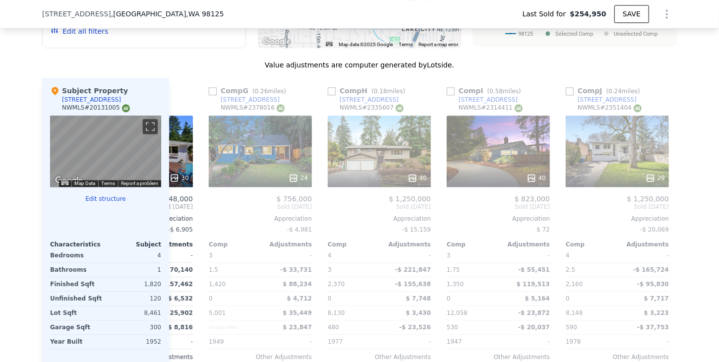
scroll to position [0, 714]
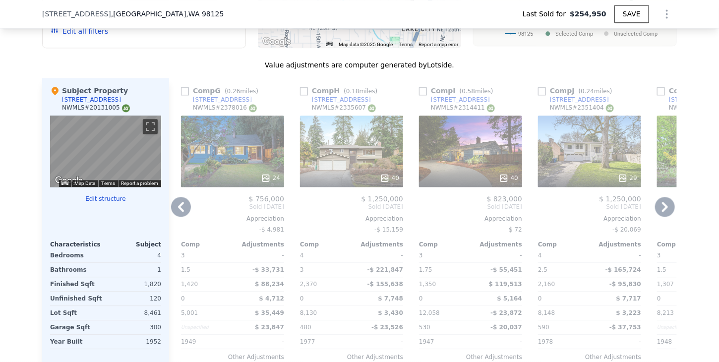
click at [664, 213] on icon at bounding box center [665, 207] width 20 height 20
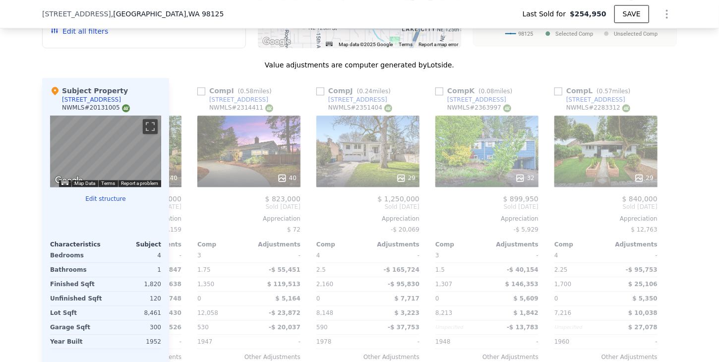
scroll to position [0, 944]
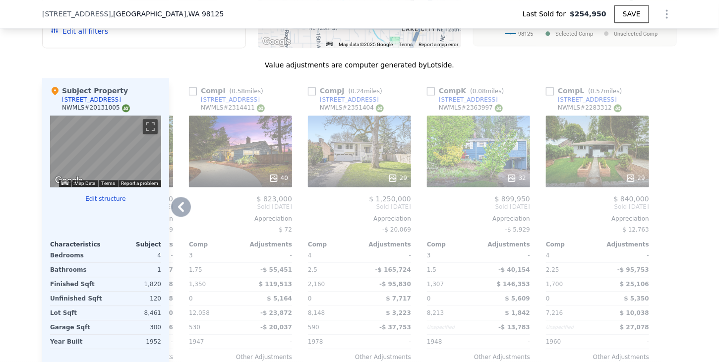
click at [175, 210] on icon at bounding box center [181, 207] width 20 height 20
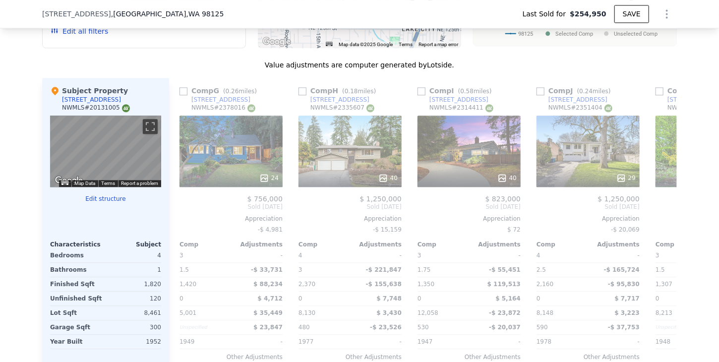
scroll to position [0, 706]
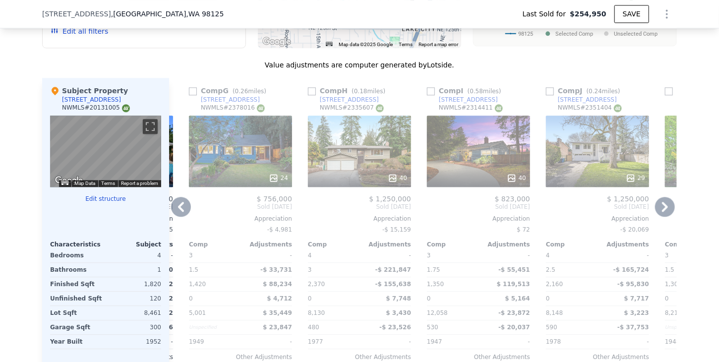
click at [182, 216] on icon at bounding box center [181, 207] width 20 height 20
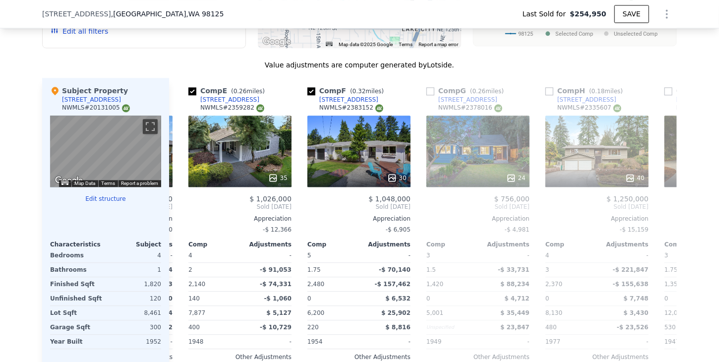
scroll to position [0, 468]
click at [182, 216] on icon at bounding box center [181, 207] width 20 height 20
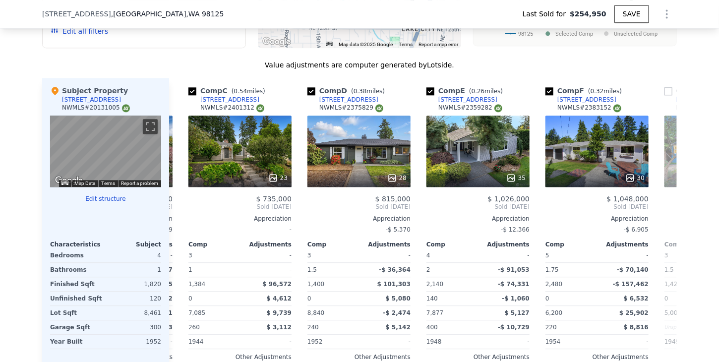
scroll to position [0, 230]
click at [180, 214] on icon at bounding box center [181, 207] width 20 height 20
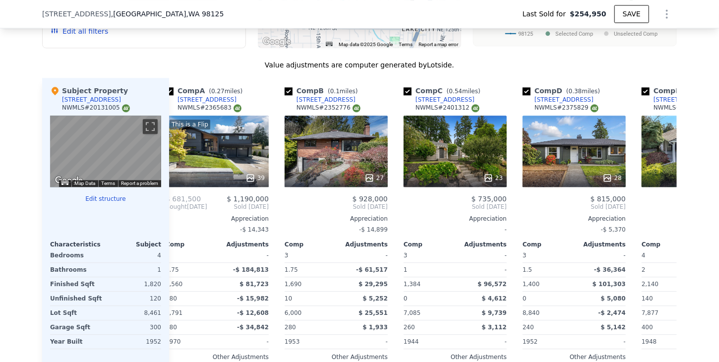
scroll to position [0, 0]
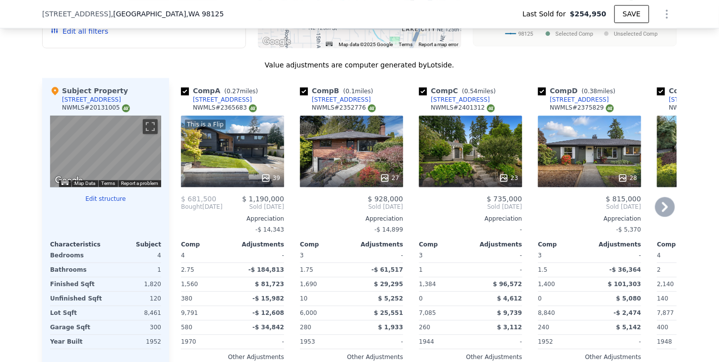
click at [662, 212] on icon at bounding box center [665, 207] width 6 height 10
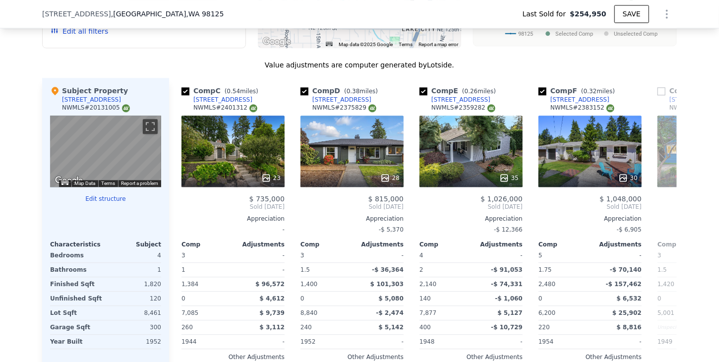
scroll to position [0, 238]
click at [661, 217] on icon at bounding box center [665, 207] width 20 height 20
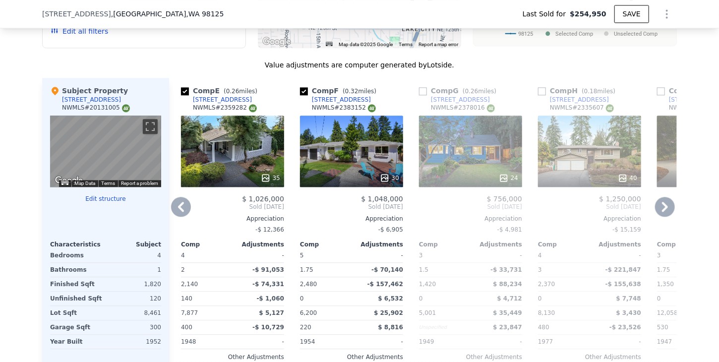
click at [661, 217] on icon at bounding box center [665, 207] width 20 height 20
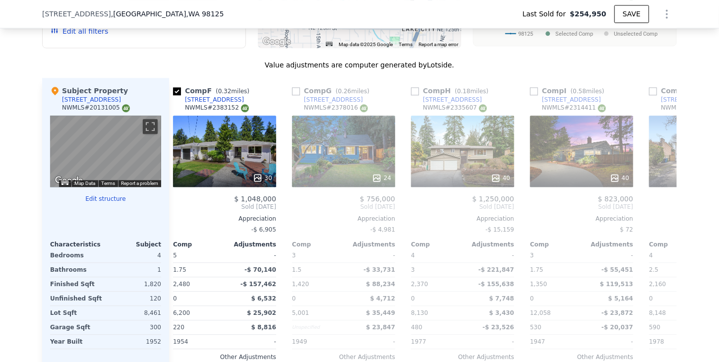
scroll to position [0, 714]
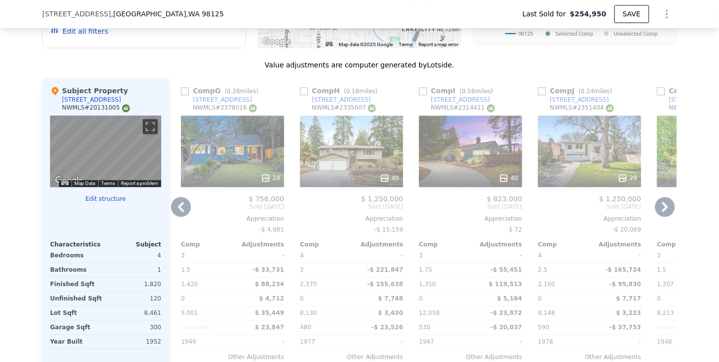
click at [663, 212] on icon at bounding box center [665, 207] width 6 height 10
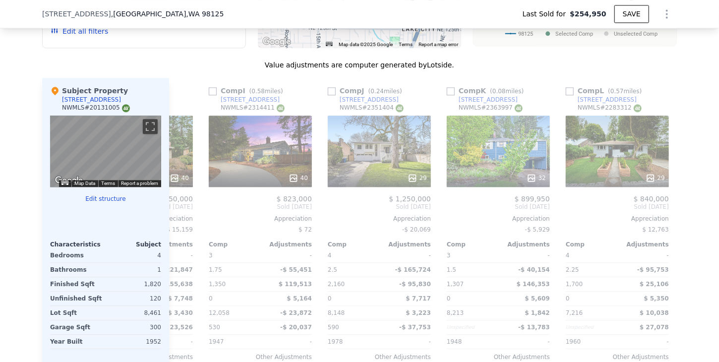
scroll to position [0, 944]
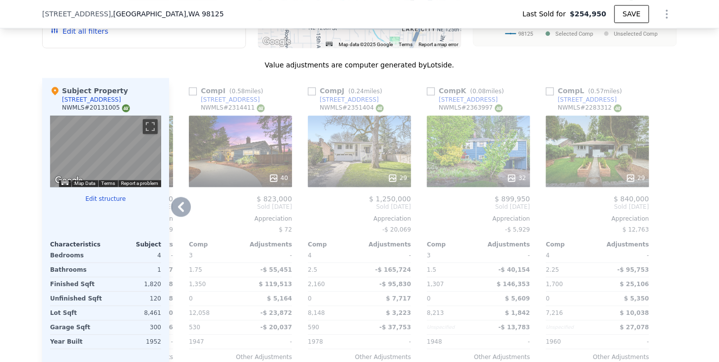
click at [175, 207] on icon at bounding box center [181, 207] width 20 height 20
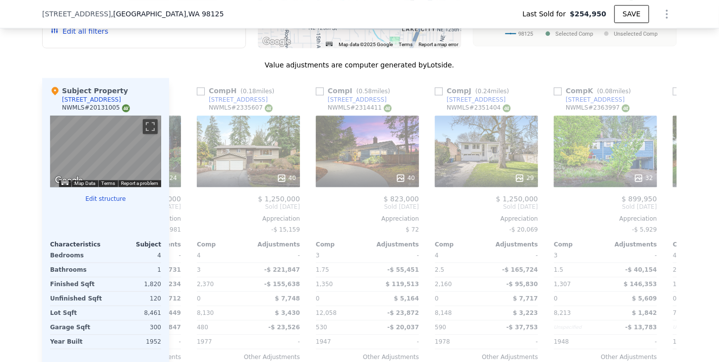
scroll to position [0, 706]
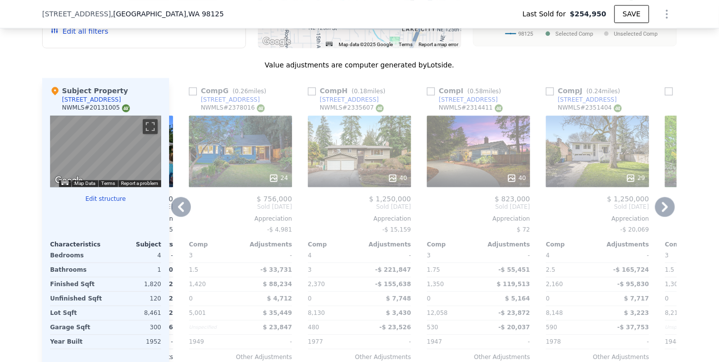
click at [446, 104] on div "1235 NE 130th St" at bounding box center [468, 100] width 59 height 8
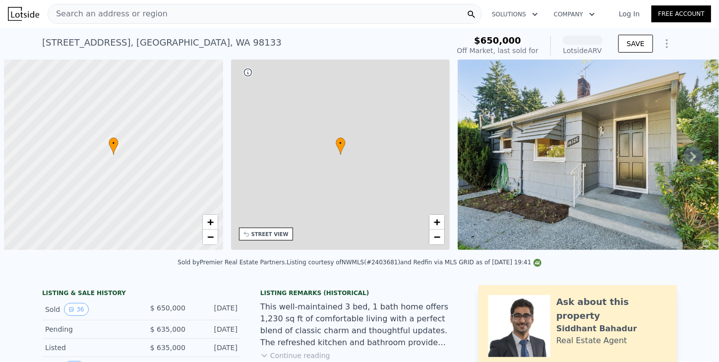
scroll to position [0, 4]
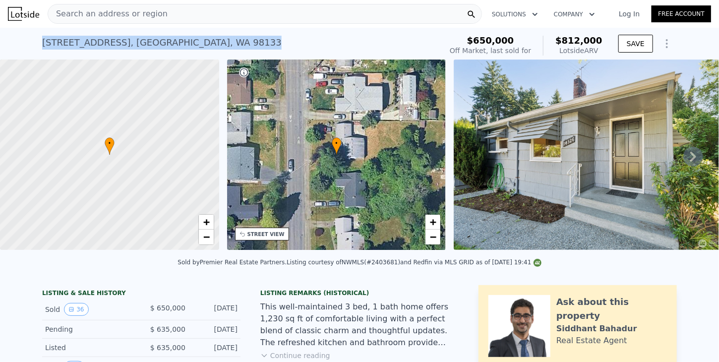
drag, startPoint x: 66, startPoint y: 46, endPoint x: 37, endPoint y: 42, distance: 29.5
click at [37, 42] on div "14326 Meridian Ave N , Seattle , WA 98133 Sold Aug 2025 for $650k (~ARV $812k )…" at bounding box center [359, 44] width 719 height 32
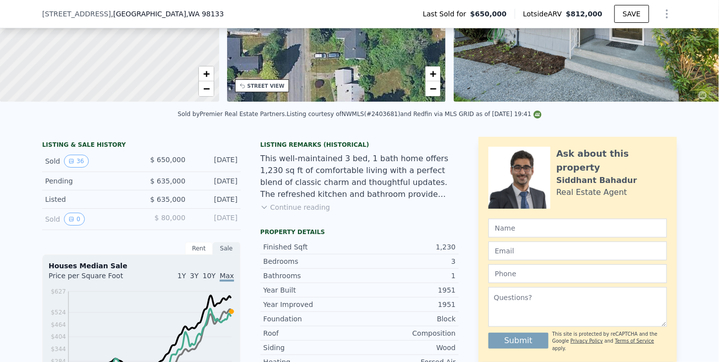
scroll to position [294, 0]
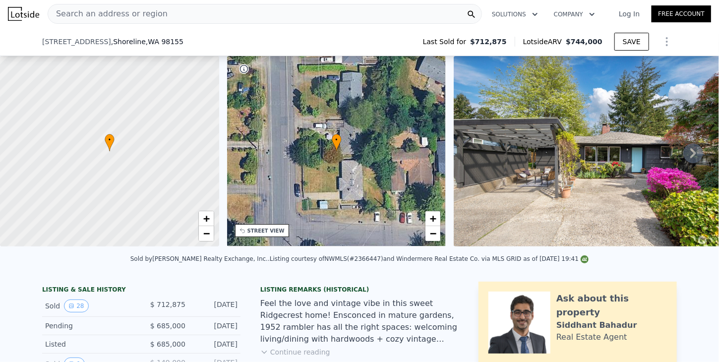
scroll to position [294, 0]
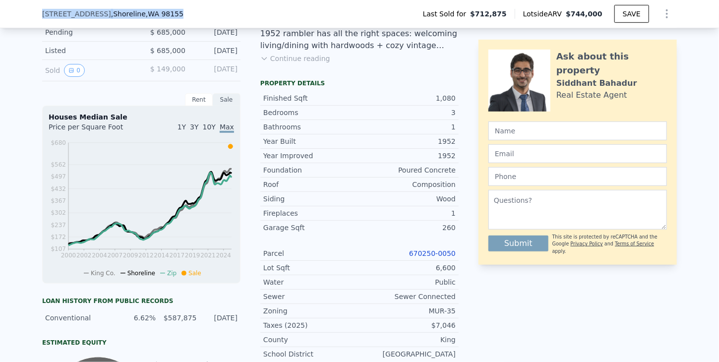
drag, startPoint x: 164, startPoint y: 15, endPoint x: 36, endPoint y: 12, distance: 128.5
click at [36, 12] on div "14708 8th Ave NE , Shoreline , WA 98155 Last Sold for $712,875 Lotside ARV $744…" at bounding box center [359, 14] width 719 height 28
copy div "14708 8th Ave NE , Shoreline , WA 98155"
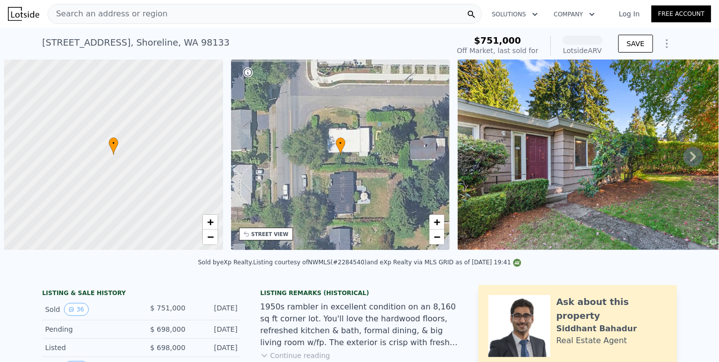
scroll to position [0, 4]
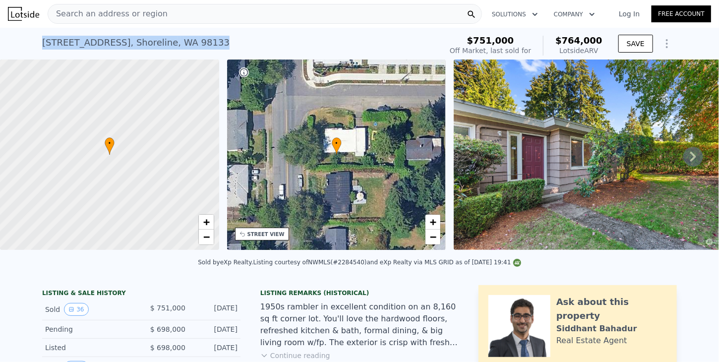
drag, startPoint x: 212, startPoint y: 42, endPoint x: 38, endPoint y: 41, distance: 174.1
click at [42, 41] on div "14540 Meridian Ave N , Shoreline , WA 98133 Sold Oct 2024 for $751k (~ARV $764k…" at bounding box center [240, 46] width 396 height 28
copy div "14540 Meridian Ave N , Shoreline , WA 98133"
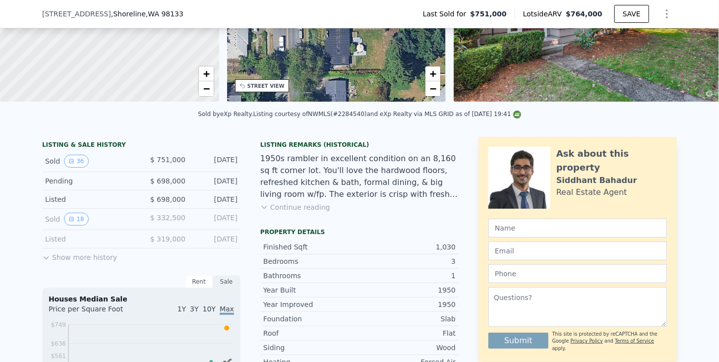
scroll to position [294, 0]
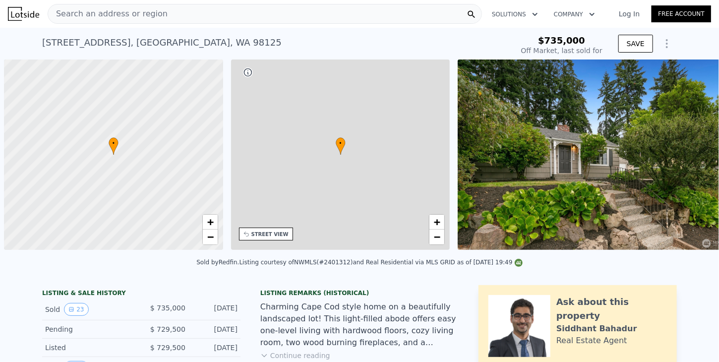
scroll to position [0, 4]
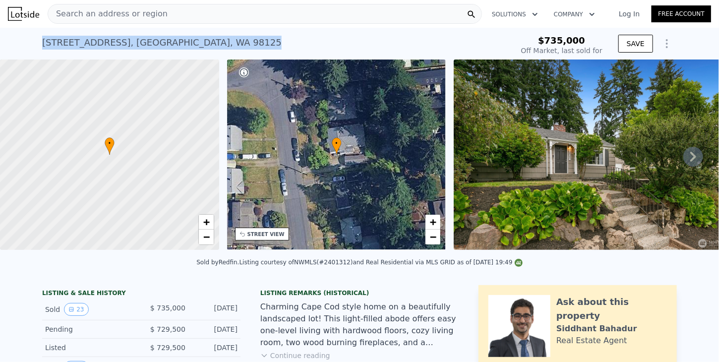
drag, startPoint x: 198, startPoint y: 45, endPoint x: 32, endPoint y: 41, distance: 166.7
click at [32, 41] on div "[STREET_ADDRESS] Sold [DATE] for $735k $735,000 Off Market, last sold for SAVE" at bounding box center [359, 44] width 719 height 32
copy div "[STREET_ADDRESS]"
type input "$ 806,000"
type input "-$ 43,274"
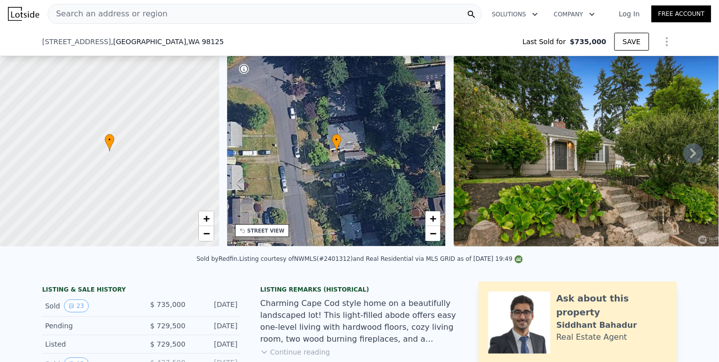
scroll to position [294, 0]
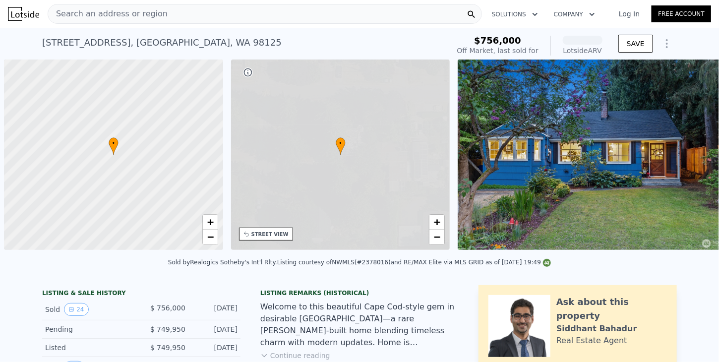
scroll to position [0, 4]
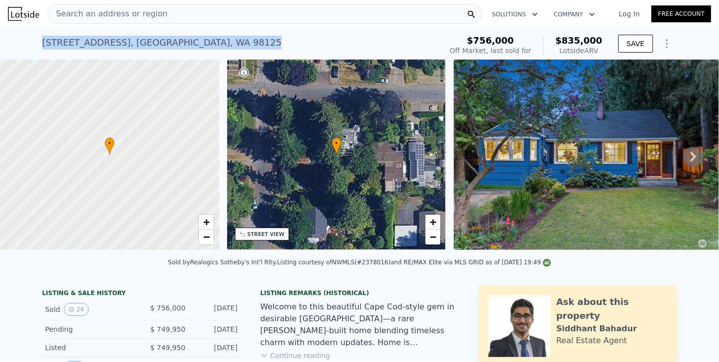
drag, startPoint x: 185, startPoint y: 48, endPoint x: 29, endPoint y: 33, distance: 156.4
click at [29, 33] on div "[STREET_ADDRESS] Sold [DATE] for $756k (~ARV $835k ) $756,000 Off Market, last …" at bounding box center [359, 44] width 719 height 32
copy div "[STREET_ADDRESS]"
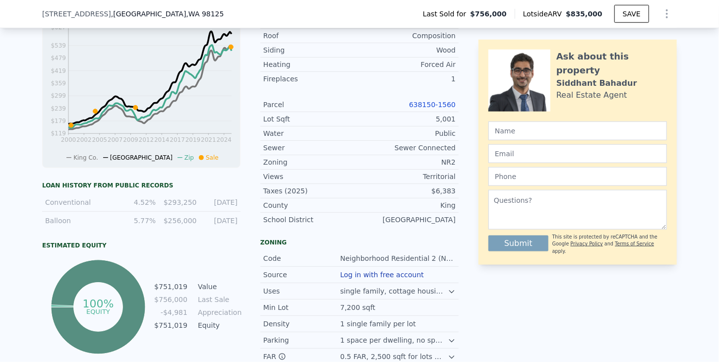
scroll to position [294, 0]
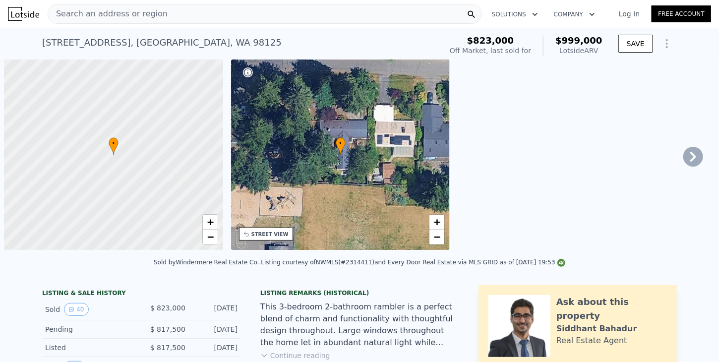
scroll to position [0, 4]
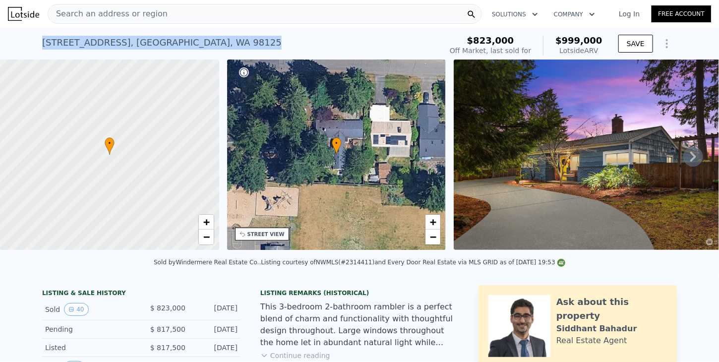
drag, startPoint x: 184, startPoint y: 43, endPoint x: 32, endPoint y: 30, distance: 152.3
click at [32, 30] on div "1235 NE 130th St , Seattle , WA 98125 Sold Jan 2025 for $823k (~ARV $999k ) $82…" at bounding box center [359, 44] width 719 height 32
copy div "1235 NE 130th St , Seattle , WA 98125"
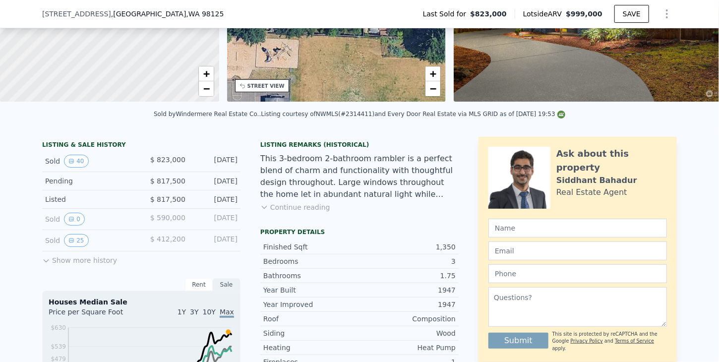
scroll to position [294, 0]
